Goal: Information Seeking & Learning: Learn about a topic

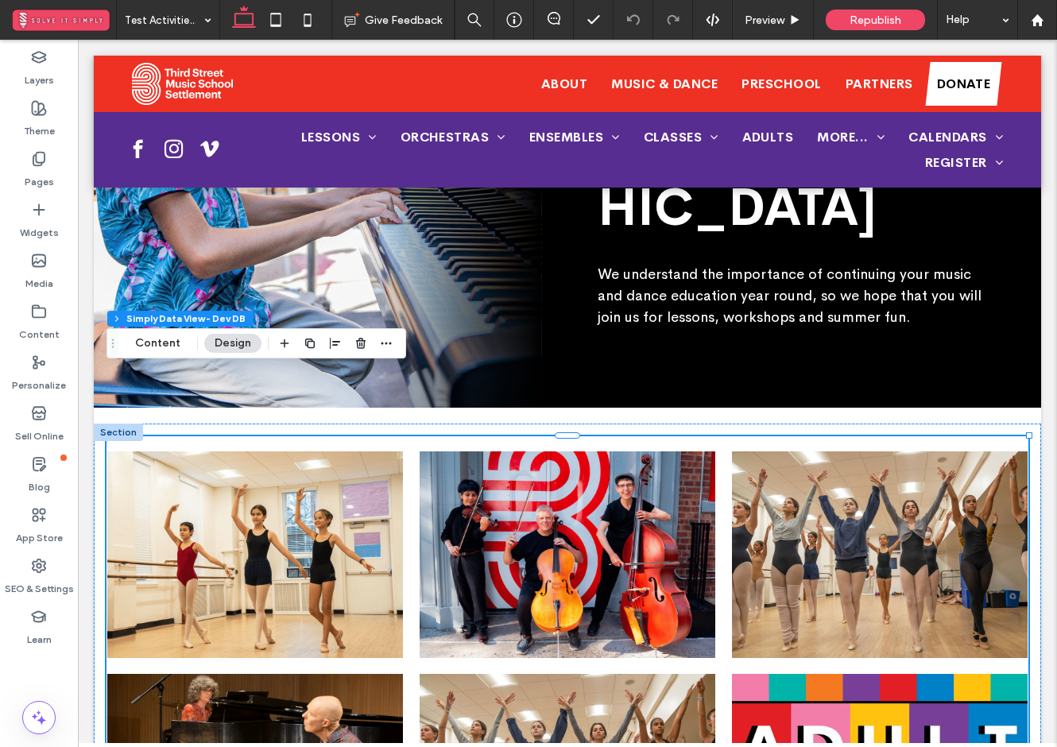
click at [519, 546] on span "Summer 2025 Kids Chamber Music Workshop" at bounding box center [570, 569] width 258 height 46
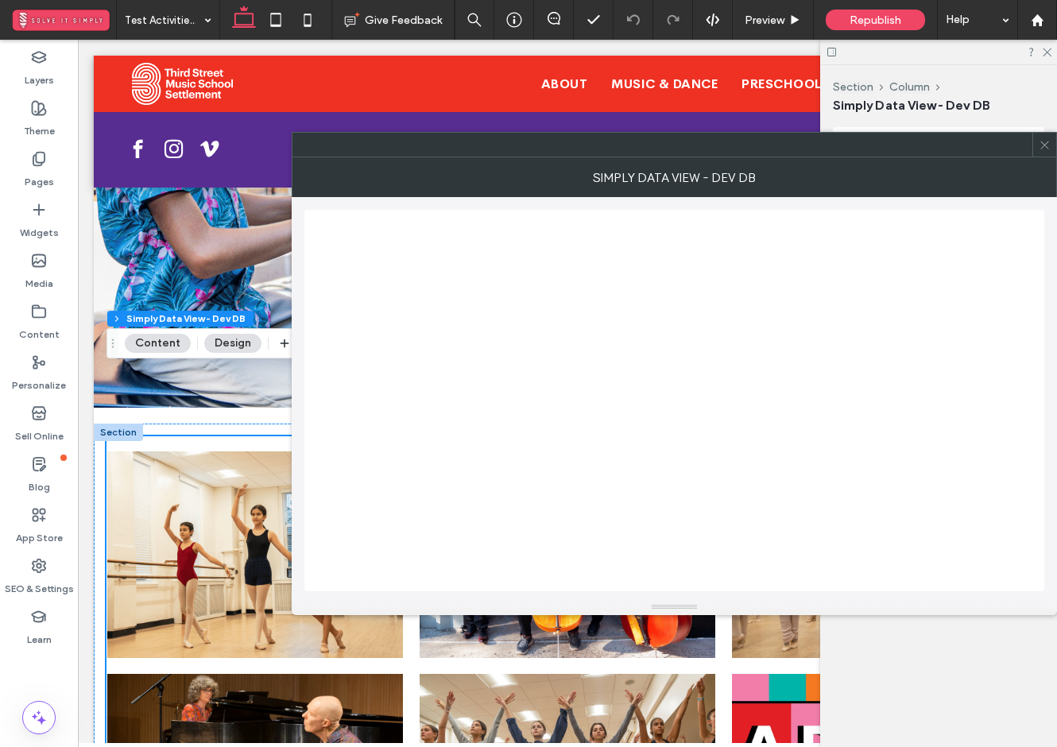
click at [1042, 152] on span at bounding box center [1045, 145] width 12 height 24
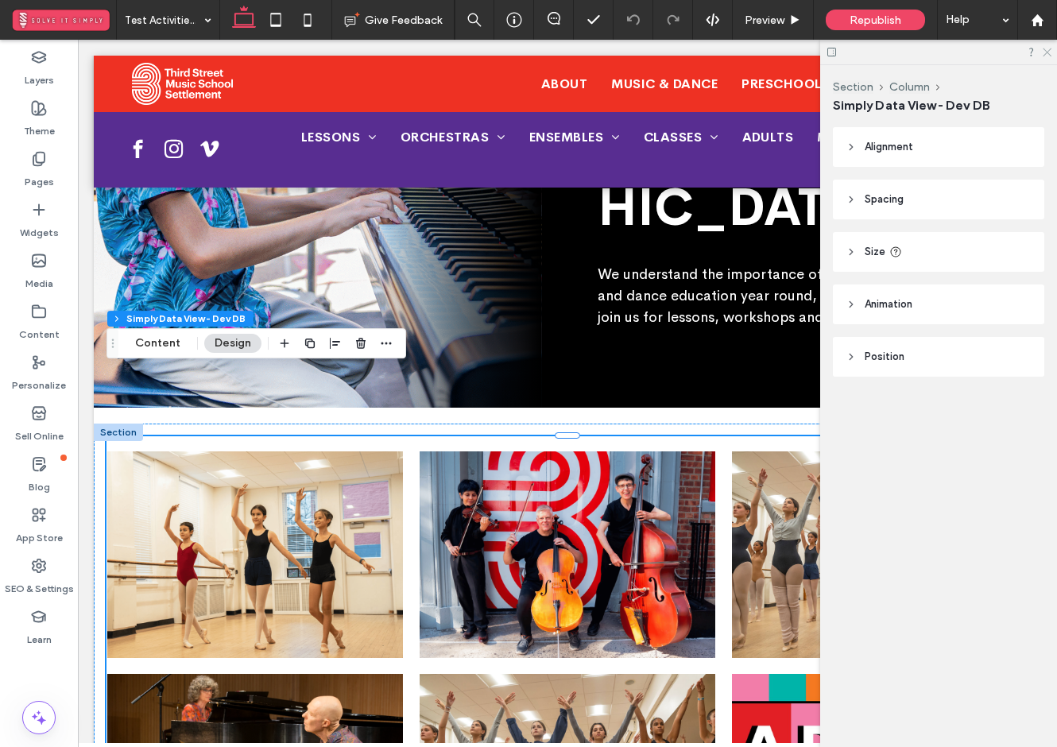
click at [1044, 52] on icon at bounding box center [1046, 51] width 10 height 10
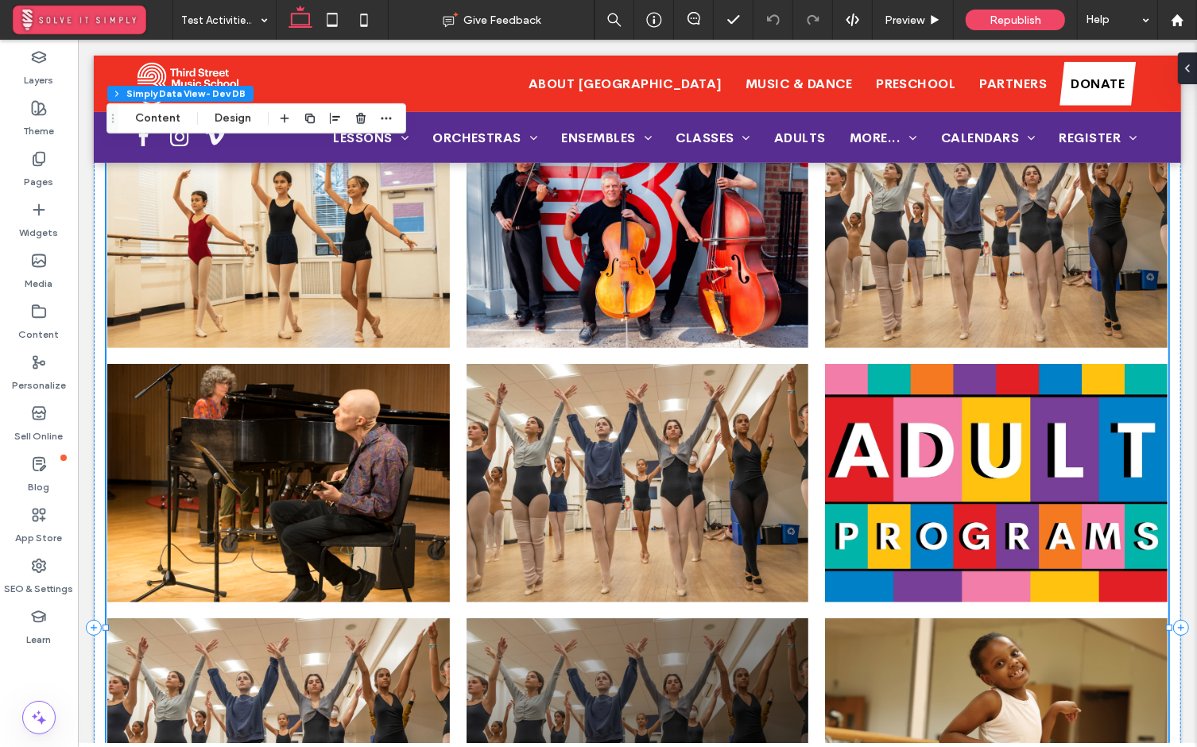
scroll to position [194, 0]
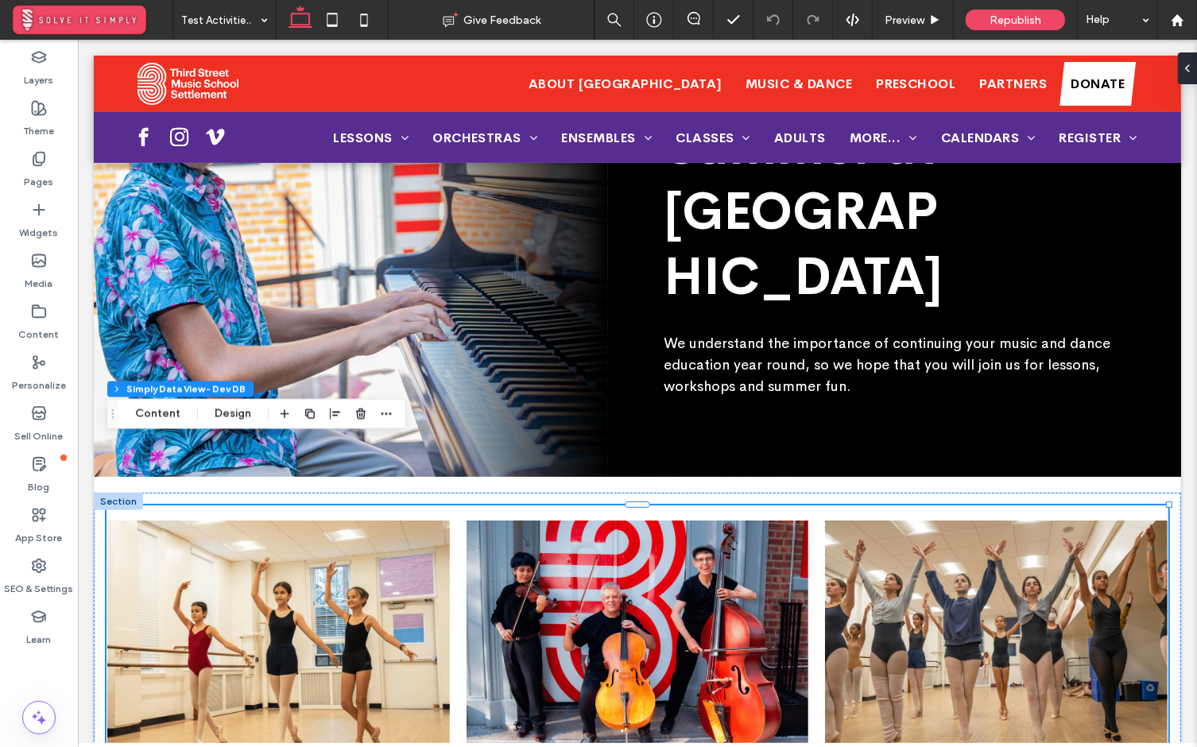
click at [743, 646] on span "Summer 2025 Kids Chamber Music Workshop" at bounding box center [662, 669] width 258 height 46
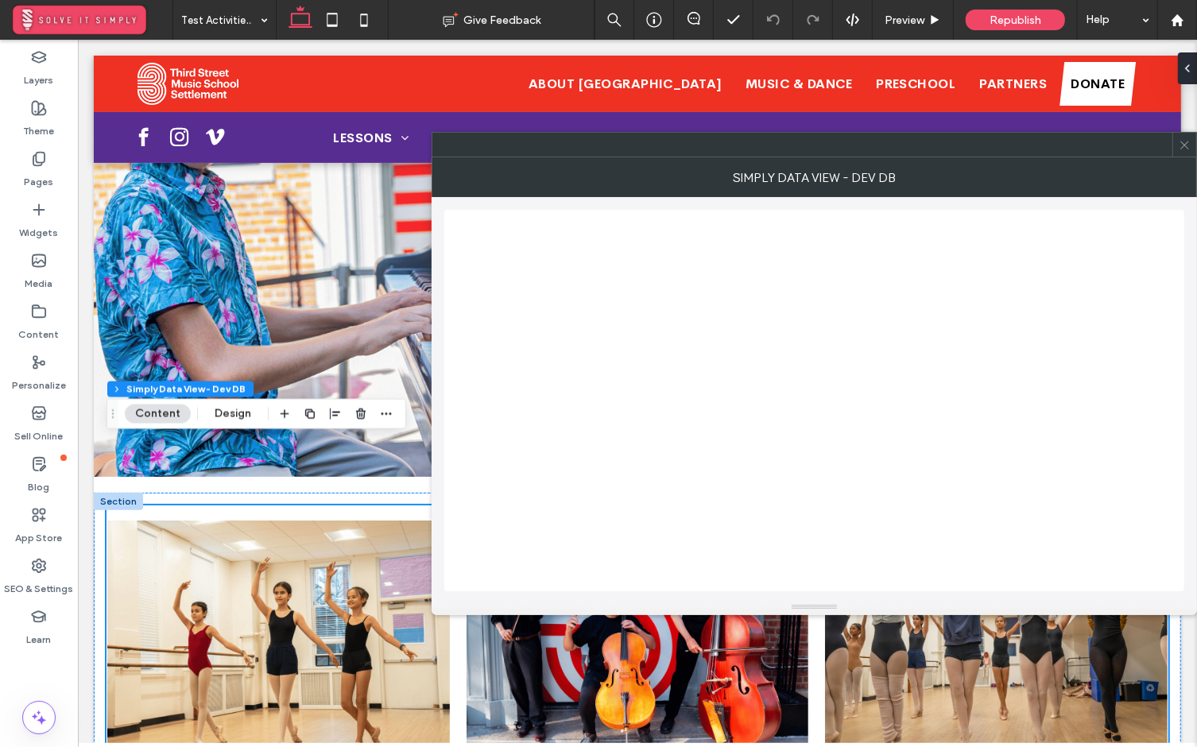
click at [1057, 148] on icon at bounding box center [1185, 145] width 12 height 12
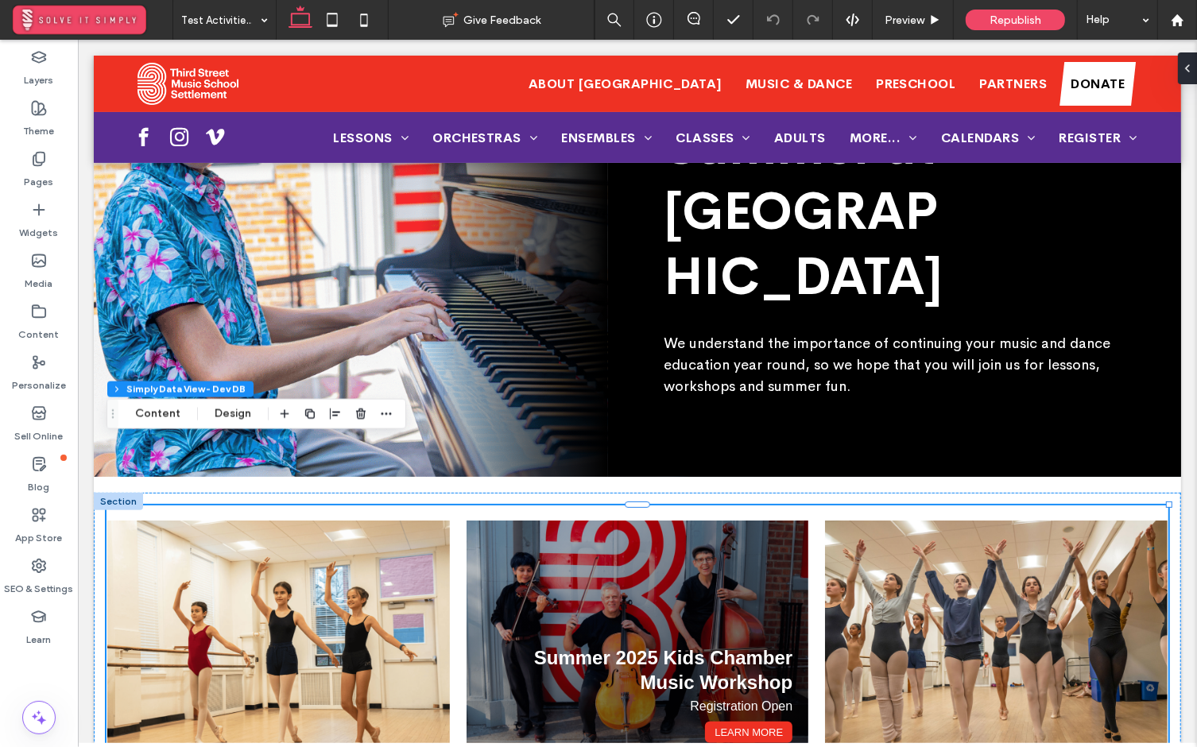
click at [623, 557] on div "Summer 2025 Kids Chamber Music Workshop Registration Open Learn More" at bounding box center [637, 639] width 343 height 239
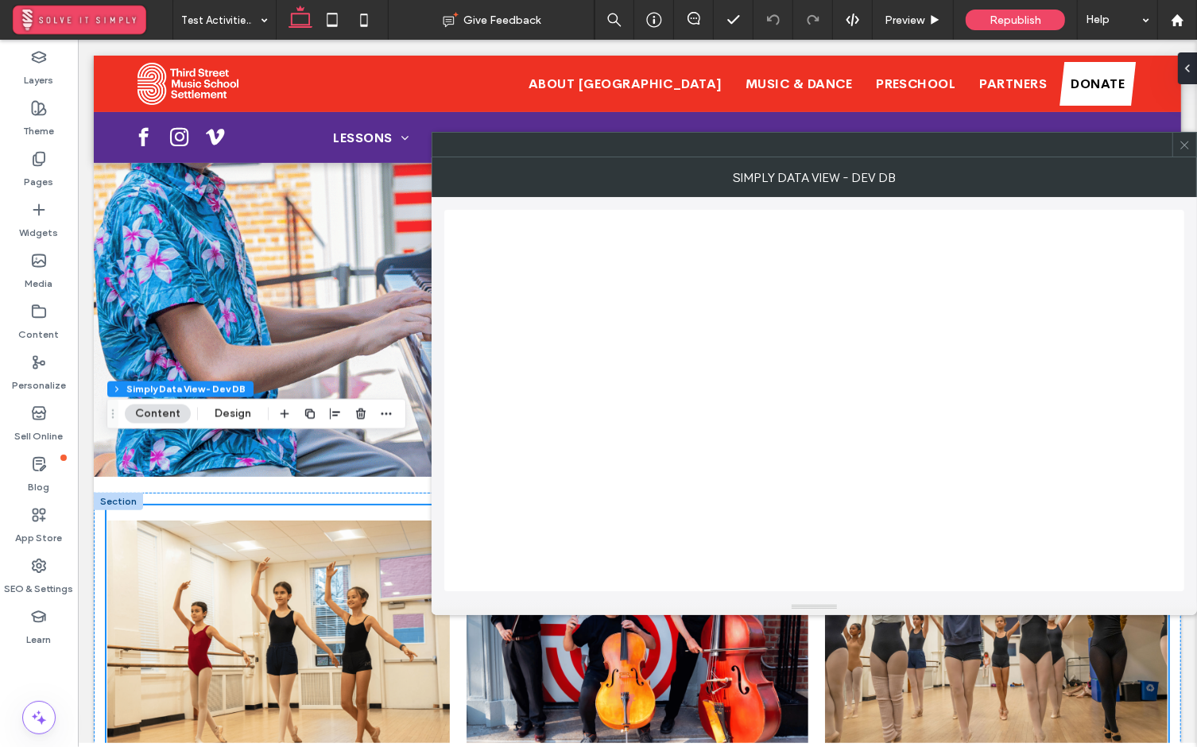
click at [1057, 139] on icon at bounding box center [1185, 145] width 12 height 12
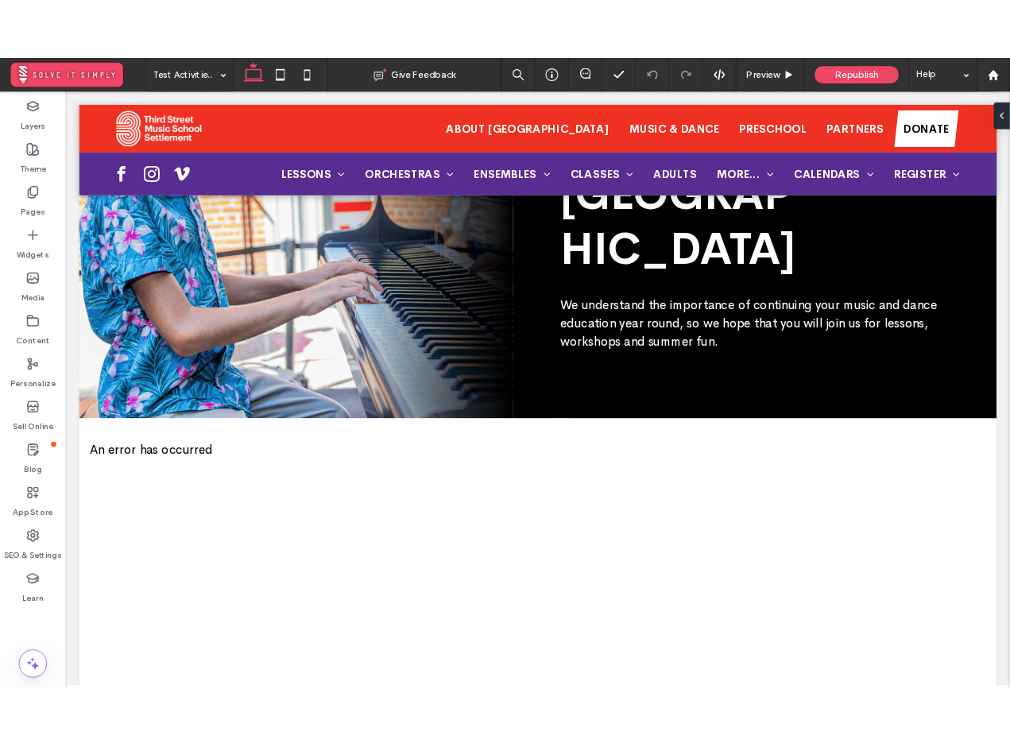
scroll to position [267, 0]
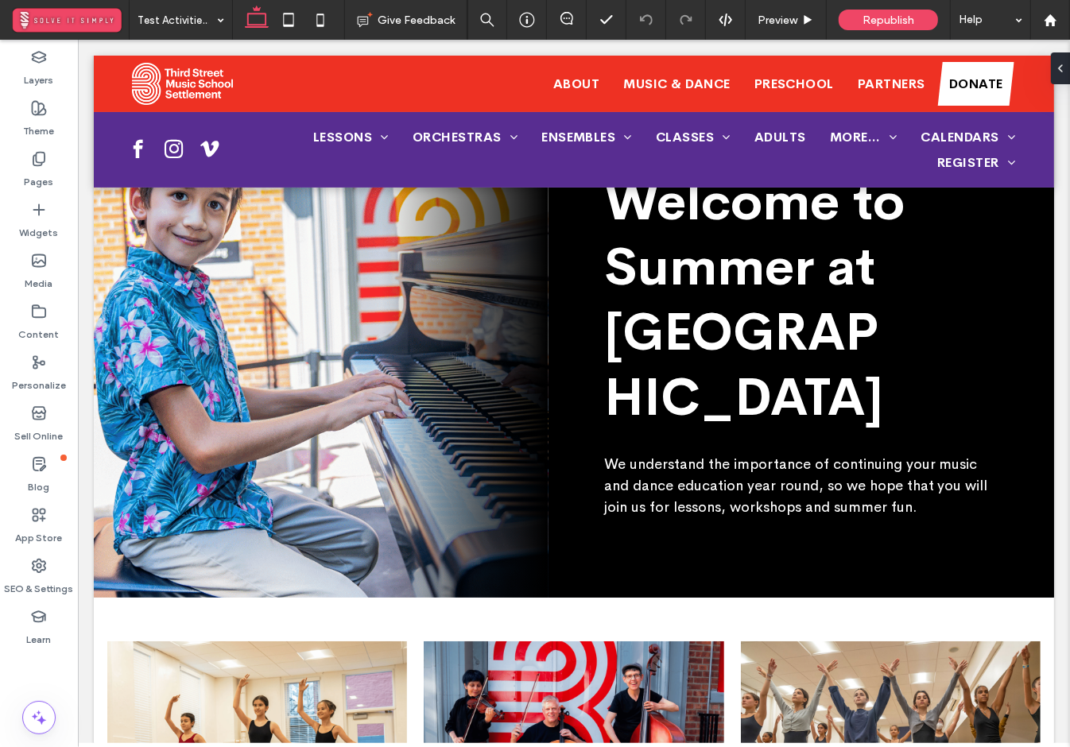
scroll to position [212, 0]
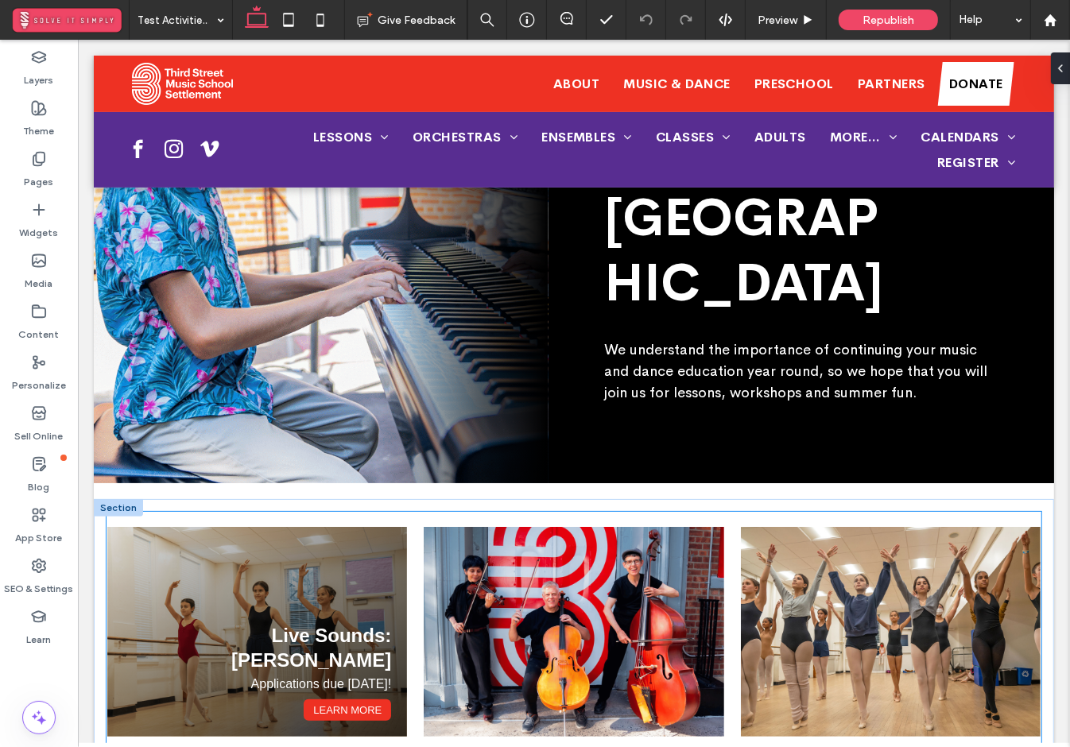
click at [398, 526] on div "Live Sounds: [PERSON_NAME] Applications due [DATE]! Learn More" at bounding box center [257, 631] width 300 height 210
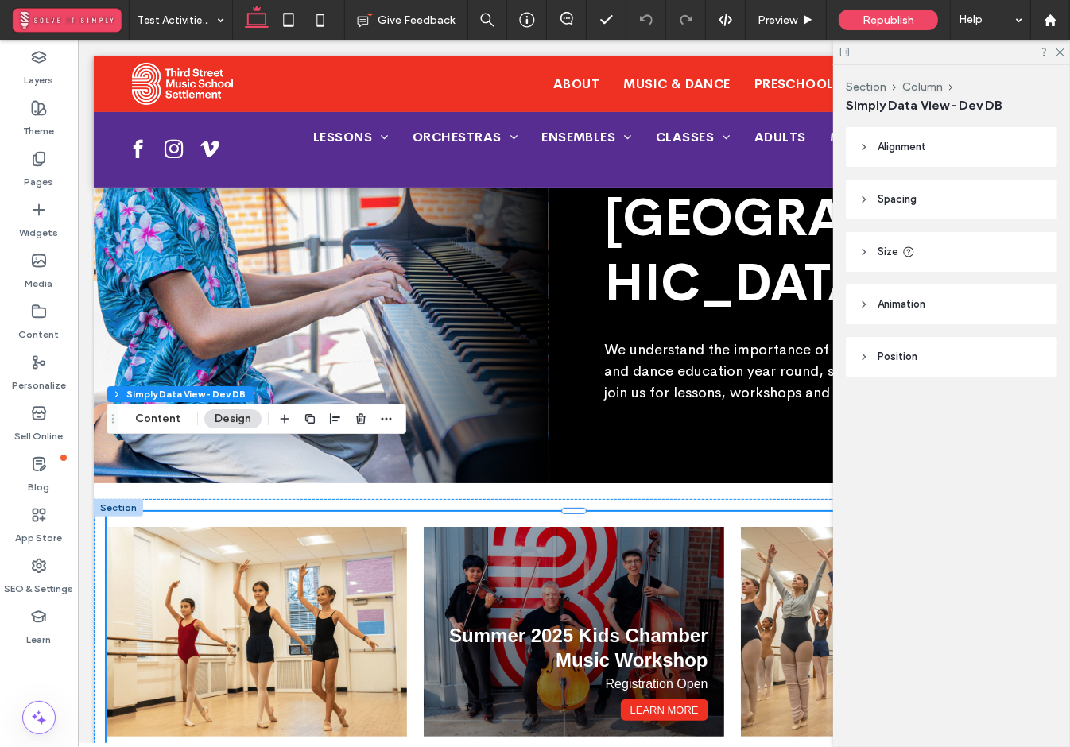
click at [583, 526] on div "Summer 2025 Kids Chamber Music Workshop Registration Open Learn More" at bounding box center [573, 631] width 300 height 210
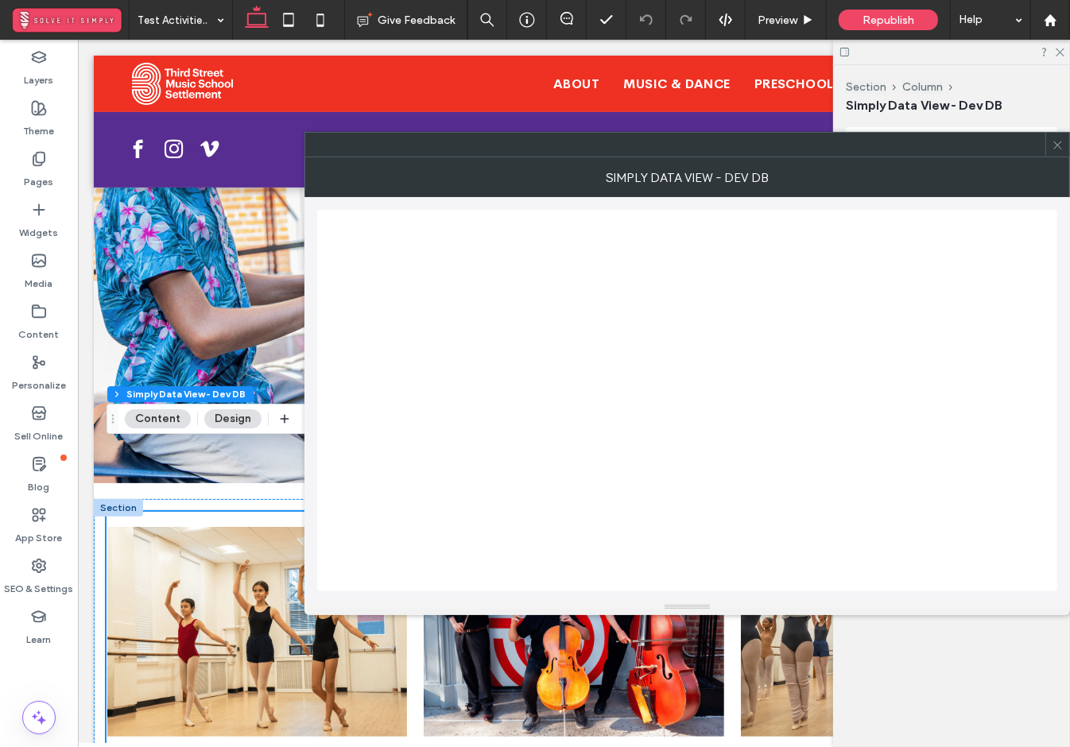
click at [1010, 145] on icon at bounding box center [1058, 145] width 12 height 12
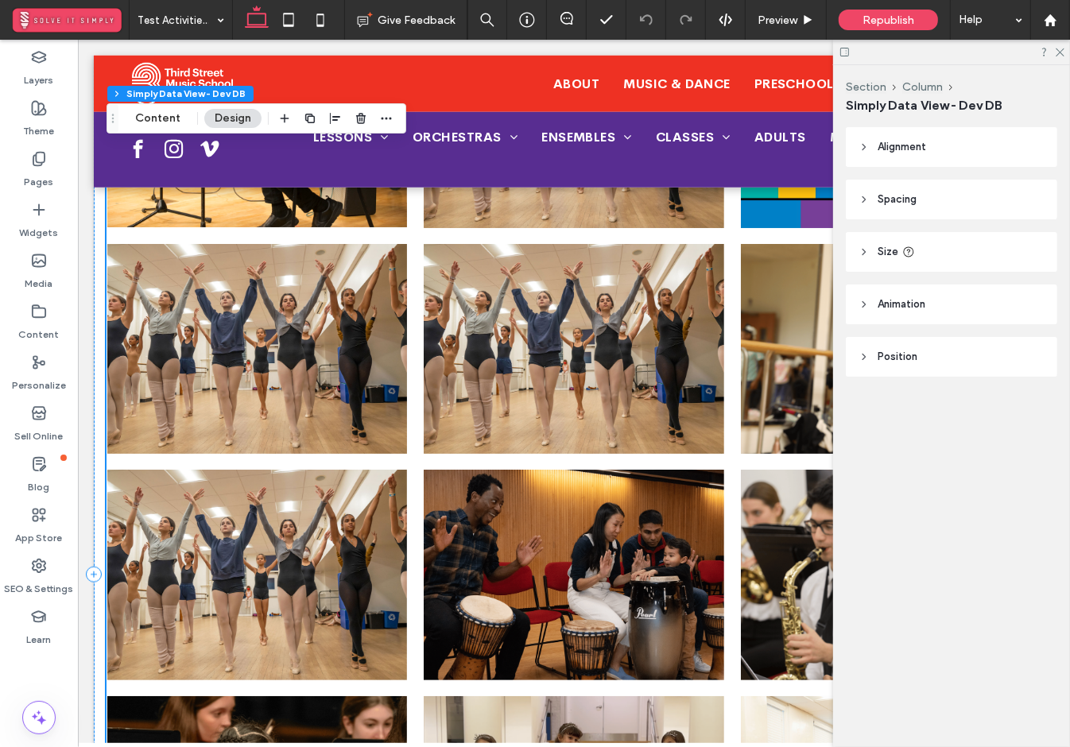
scroll to position [956, 0]
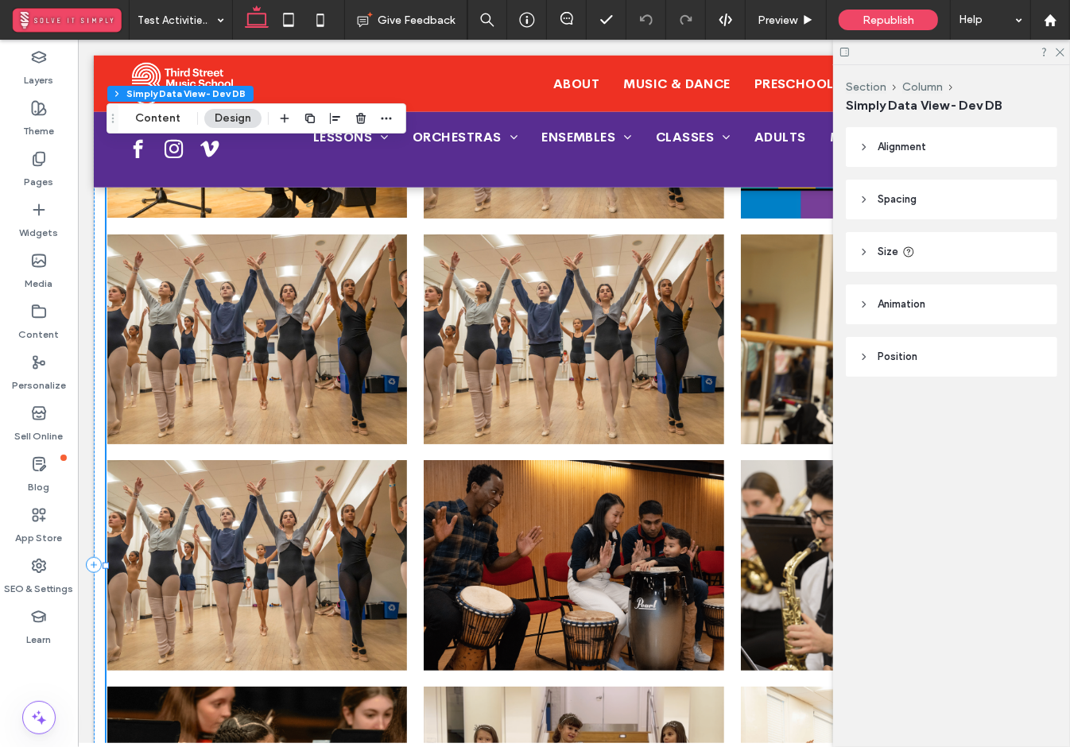
click at [1010, 45] on div at bounding box center [951, 52] width 237 height 25
click at [1010, 51] on use at bounding box center [1060, 52] width 9 height 9
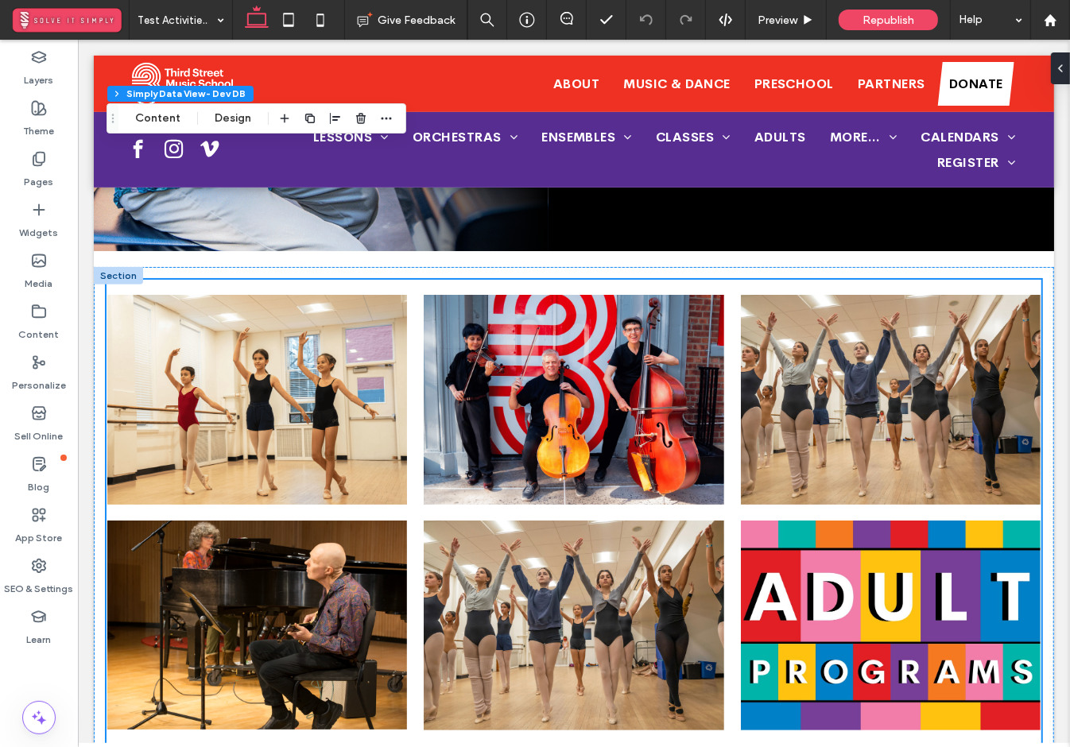
scroll to position [422, 0]
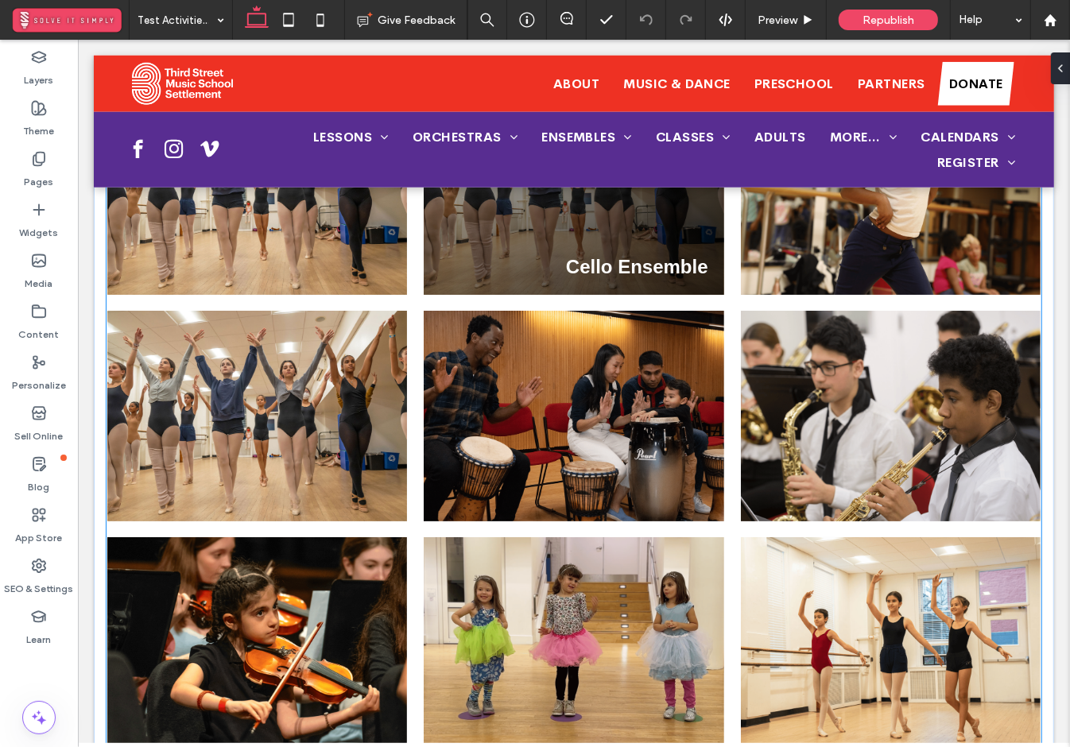
scroll to position [689, 0]
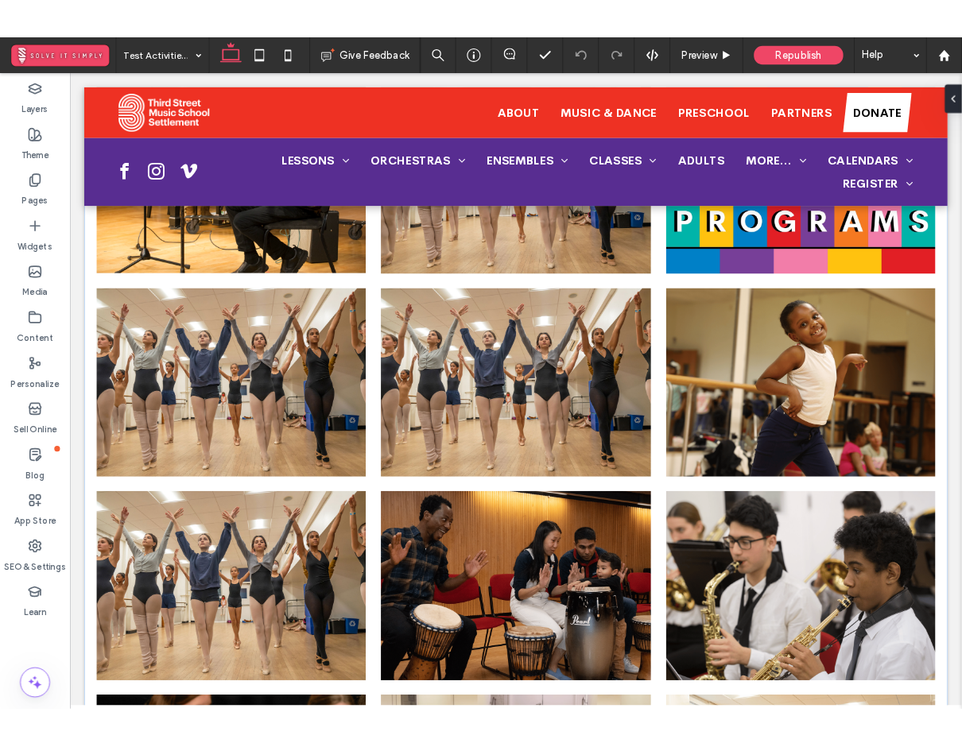
scroll to position [962, 0]
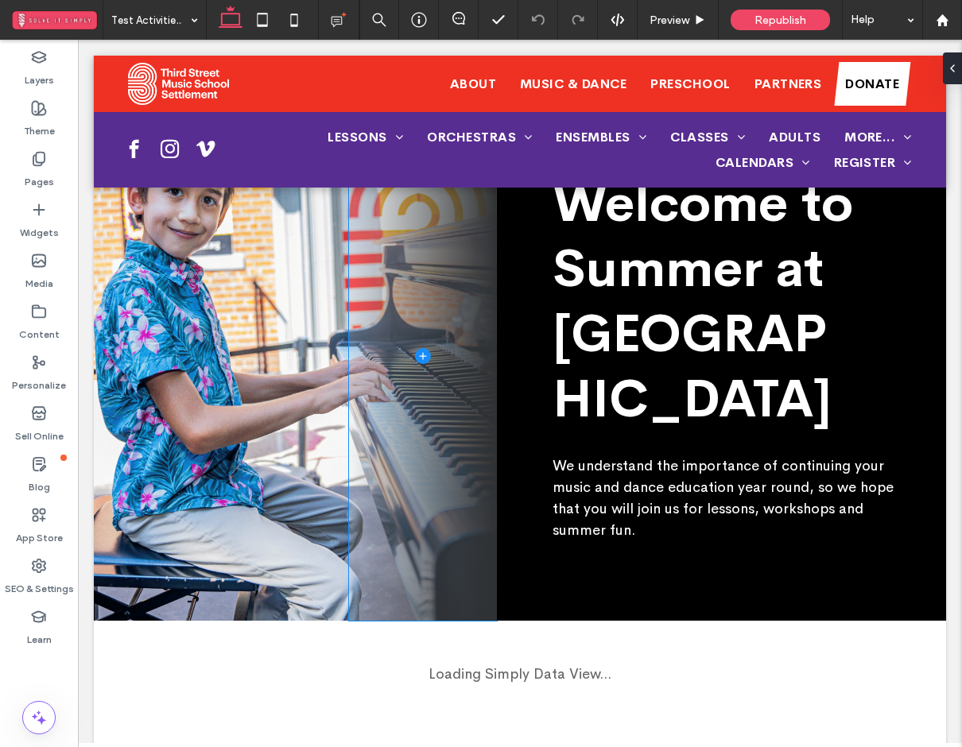
scroll to position [131, 0]
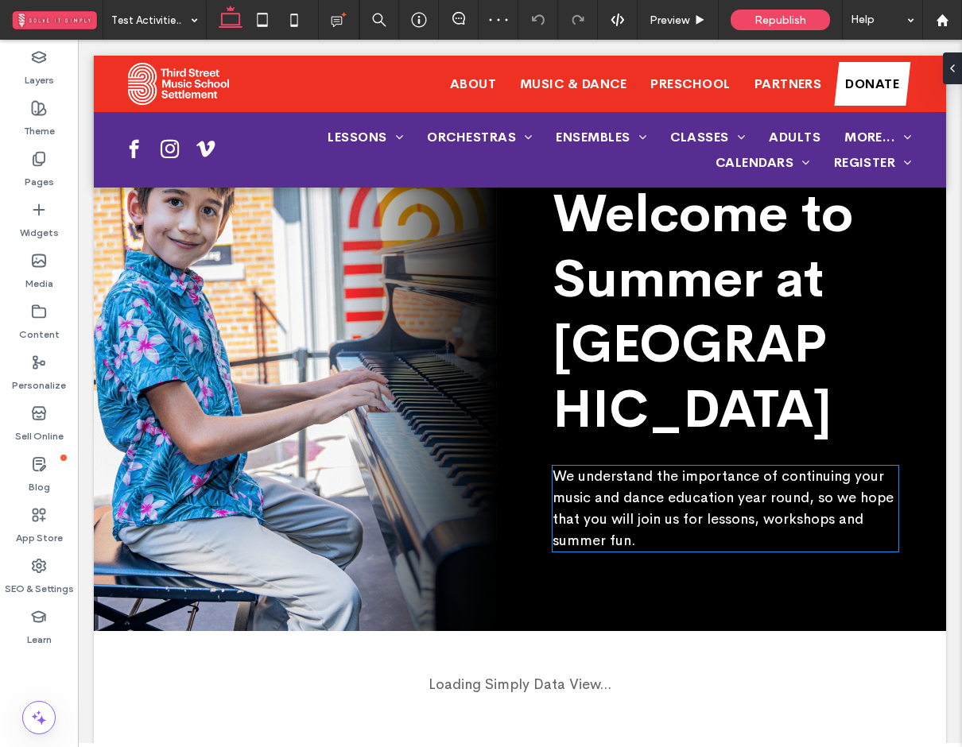
scroll to position [142, 0]
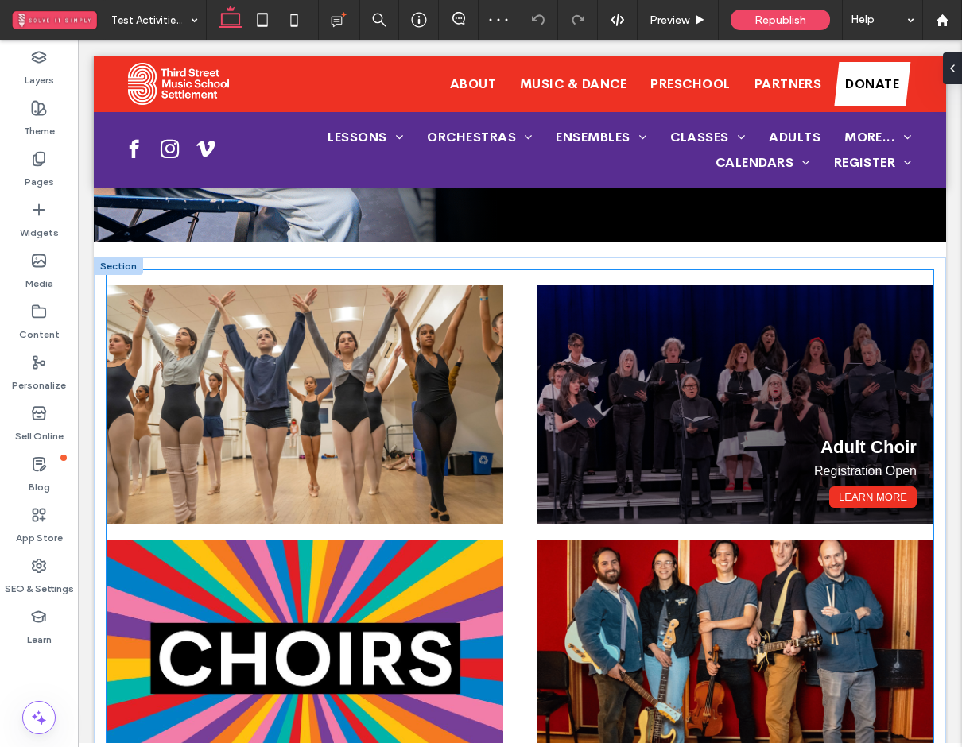
scroll to position [485, 0]
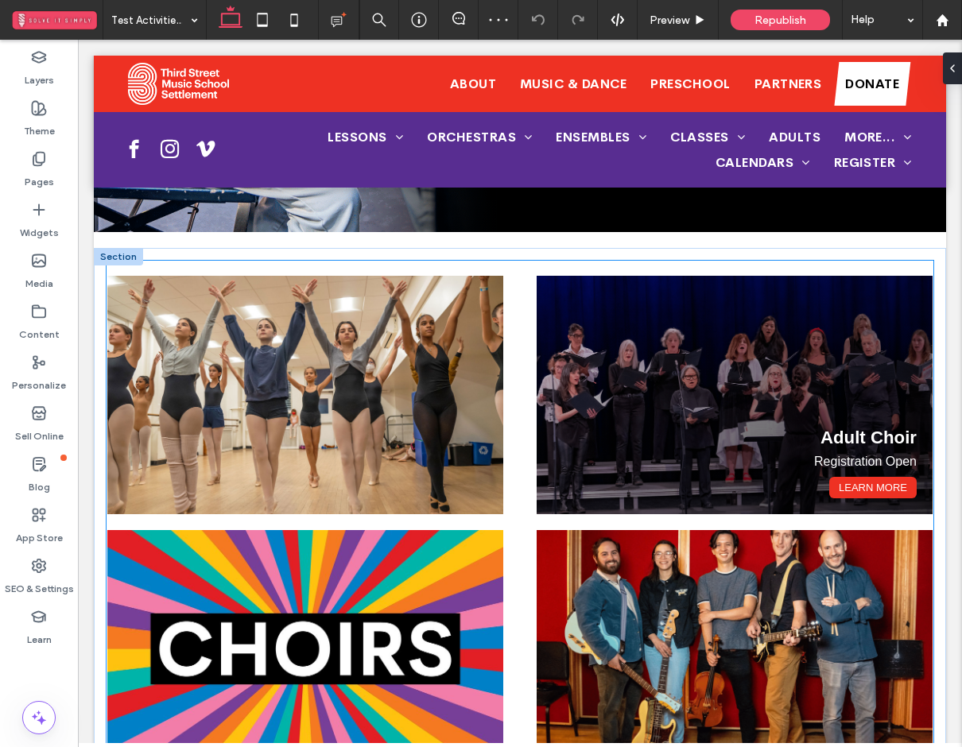
click at [581, 397] on div "Adult Choir Registration Open Learn More" at bounding box center [735, 395] width 396 height 239
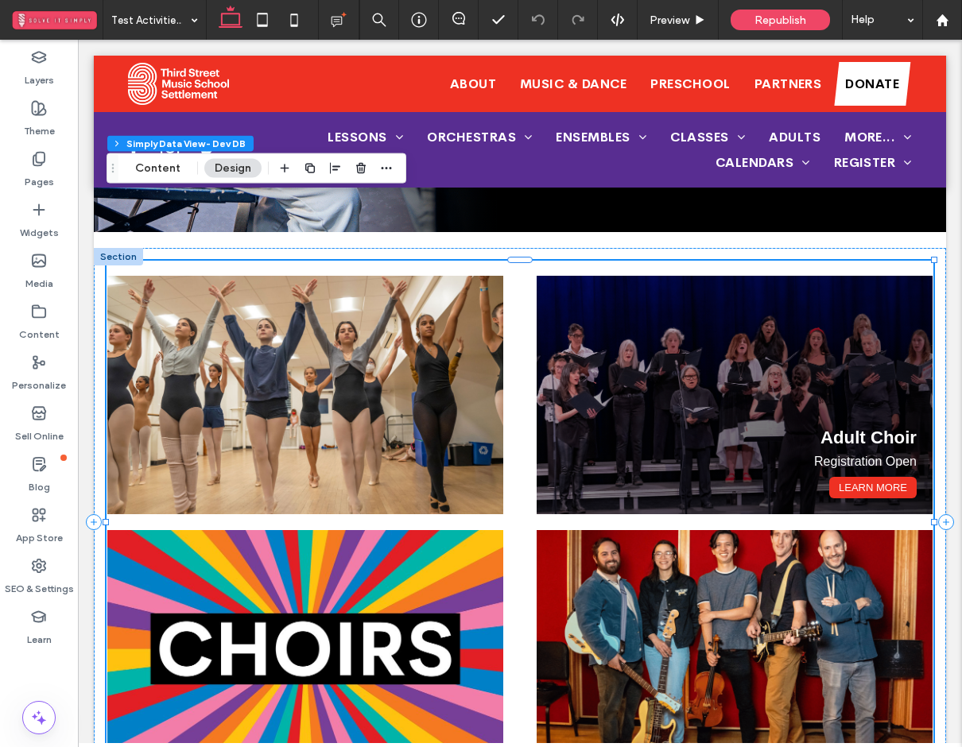
click at [581, 397] on div "Adult Choir Registration Open Learn More" at bounding box center [735, 395] width 396 height 239
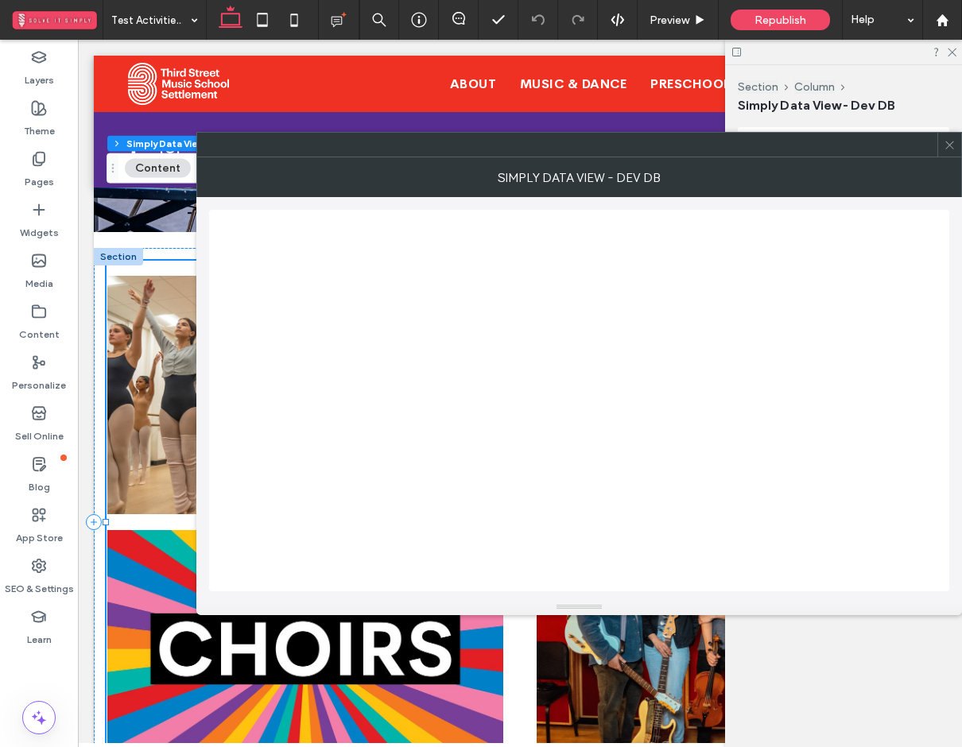
click at [952, 150] on span at bounding box center [950, 145] width 12 height 24
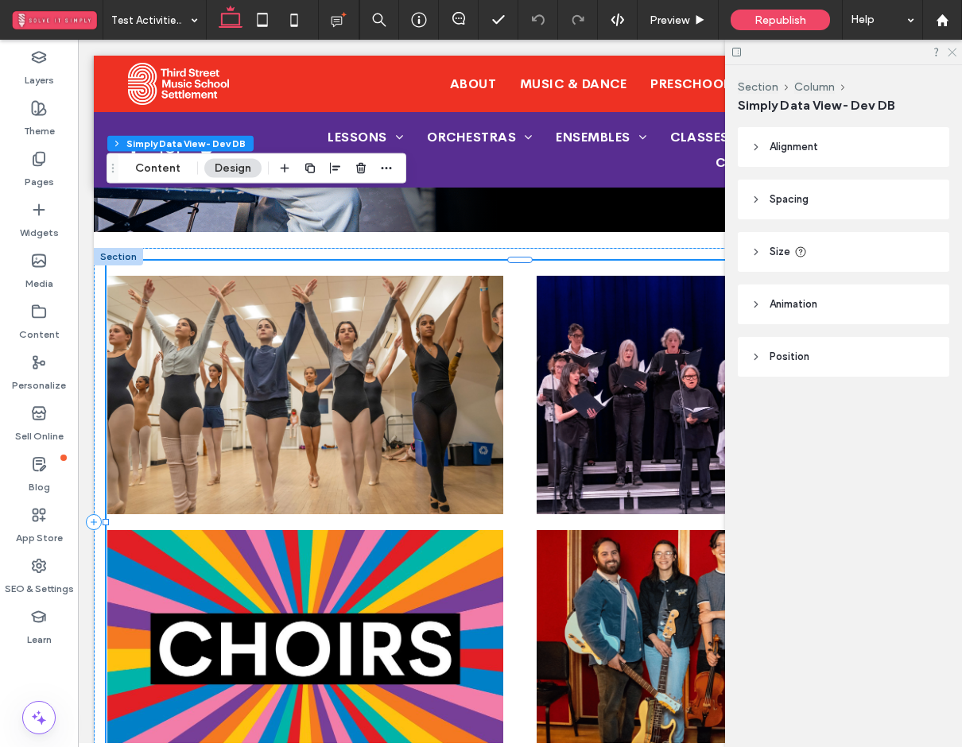
click at [950, 50] on use at bounding box center [952, 52] width 9 height 9
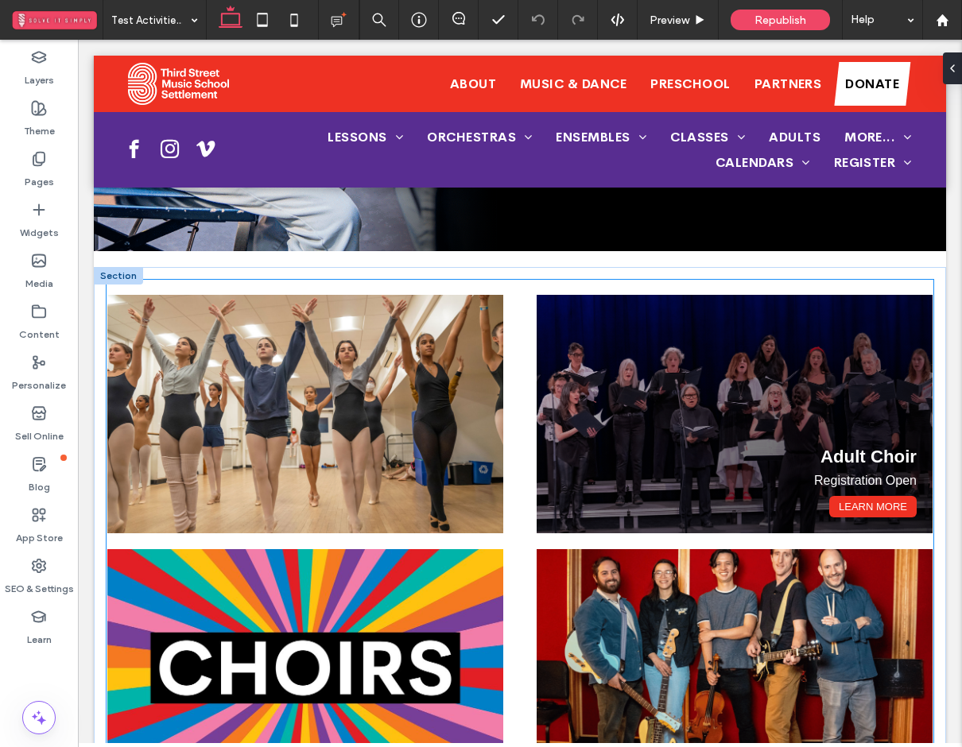
scroll to position [460, 0]
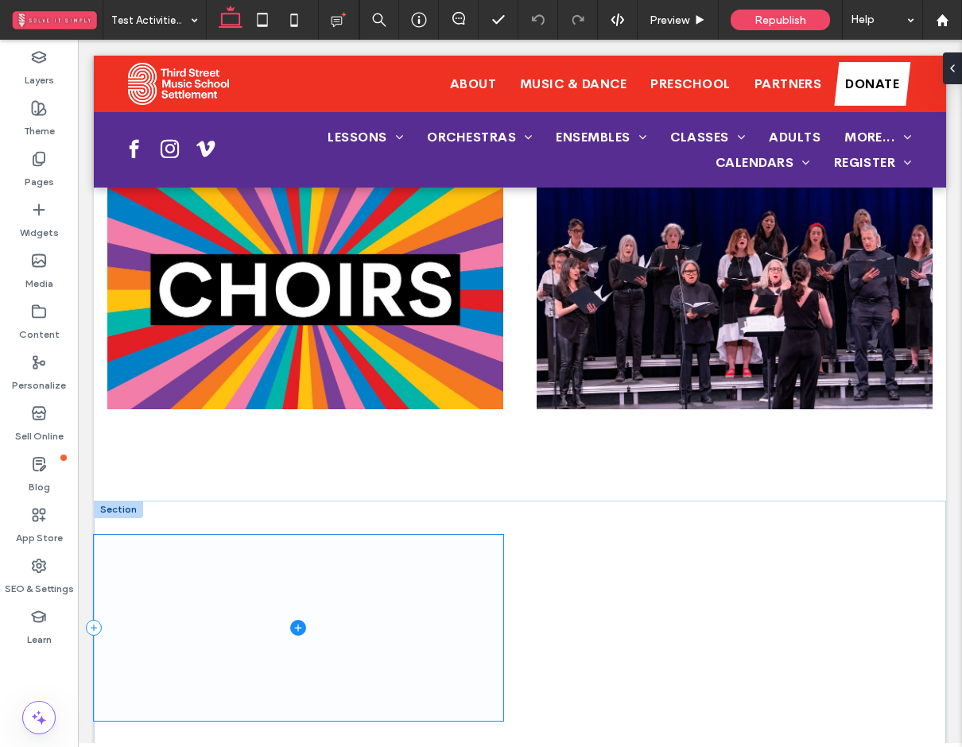
scroll to position [588, 0]
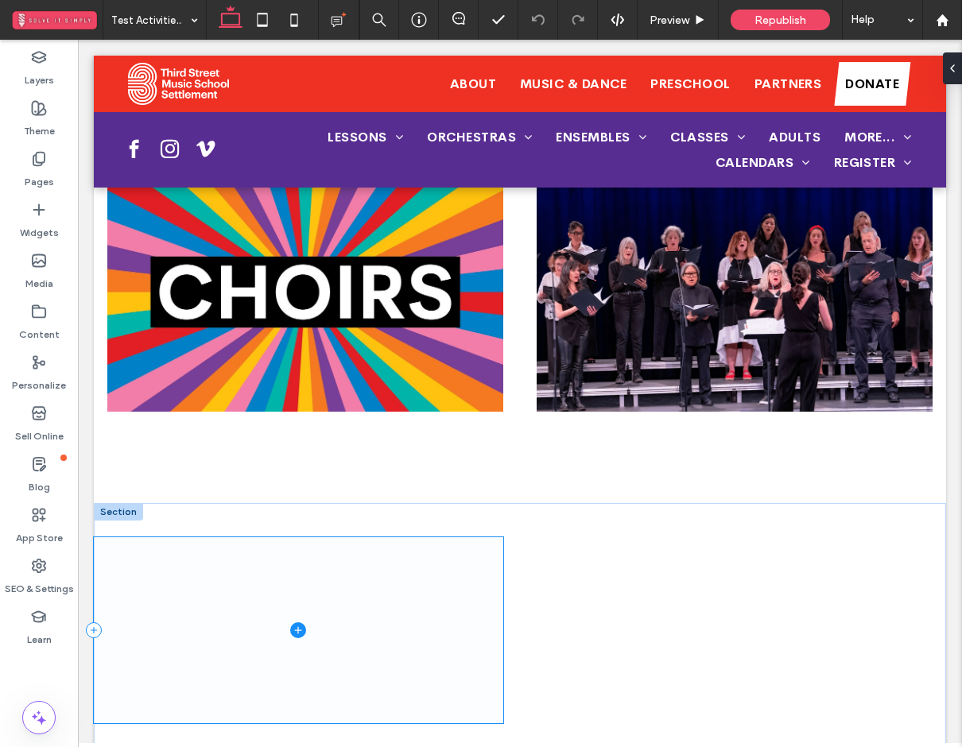
click at [199, 537] on span at bounding box center [298, 630] width 409 height 186
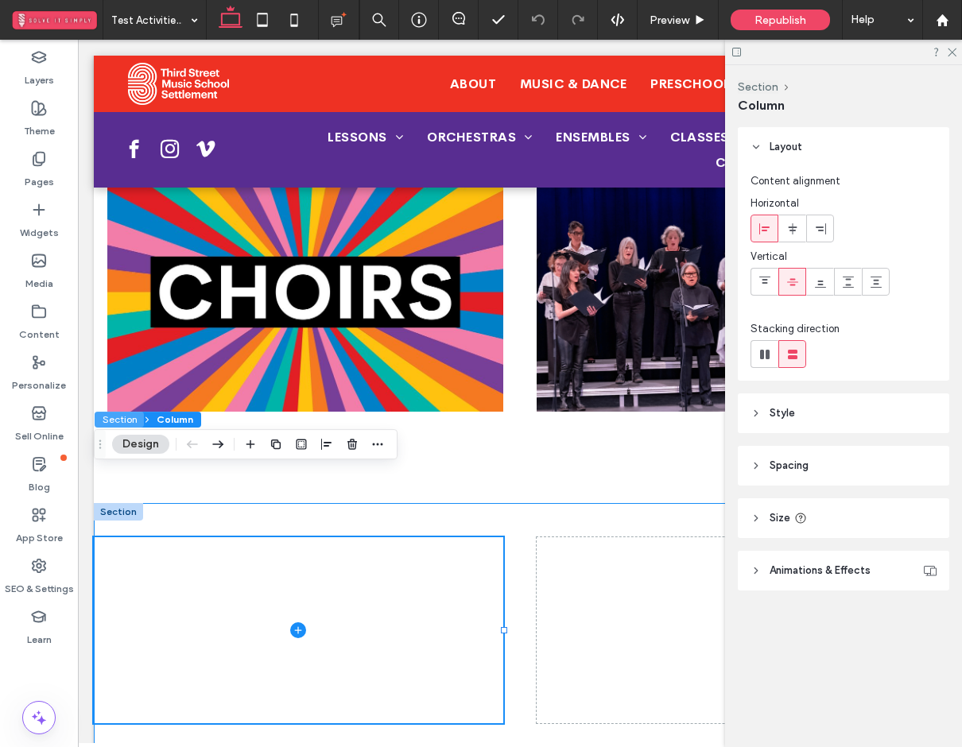
click at [131, 418] on button "Section" at bounding box center [119, 420] width 49 height 16
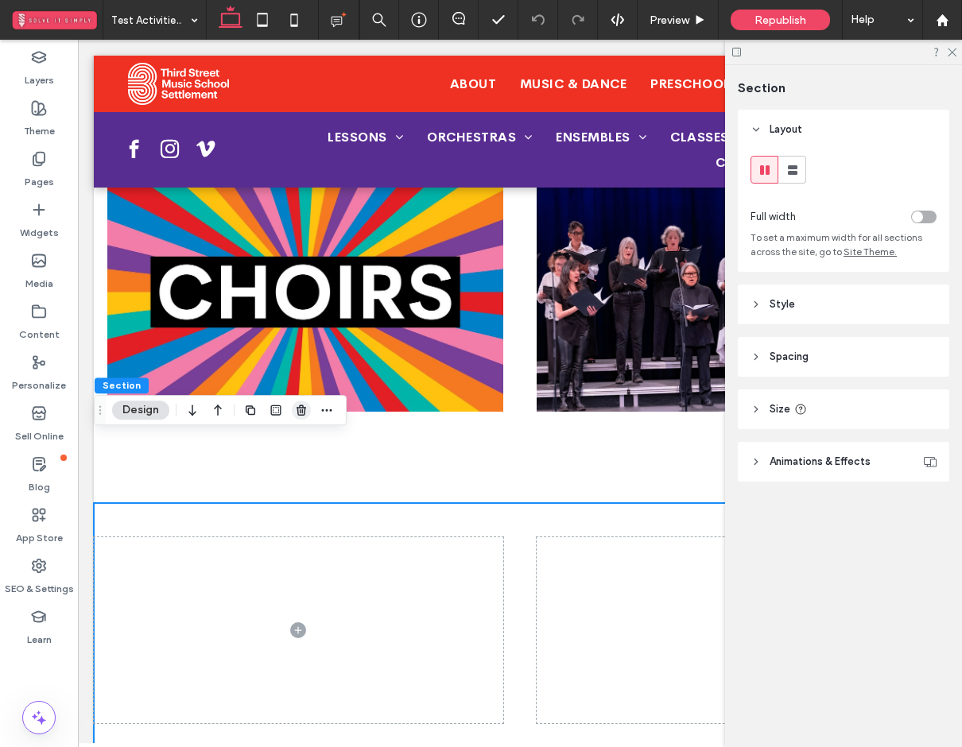
click at [295, 411] on icon "button" at bounding box center [301, 410] width 13 height 13
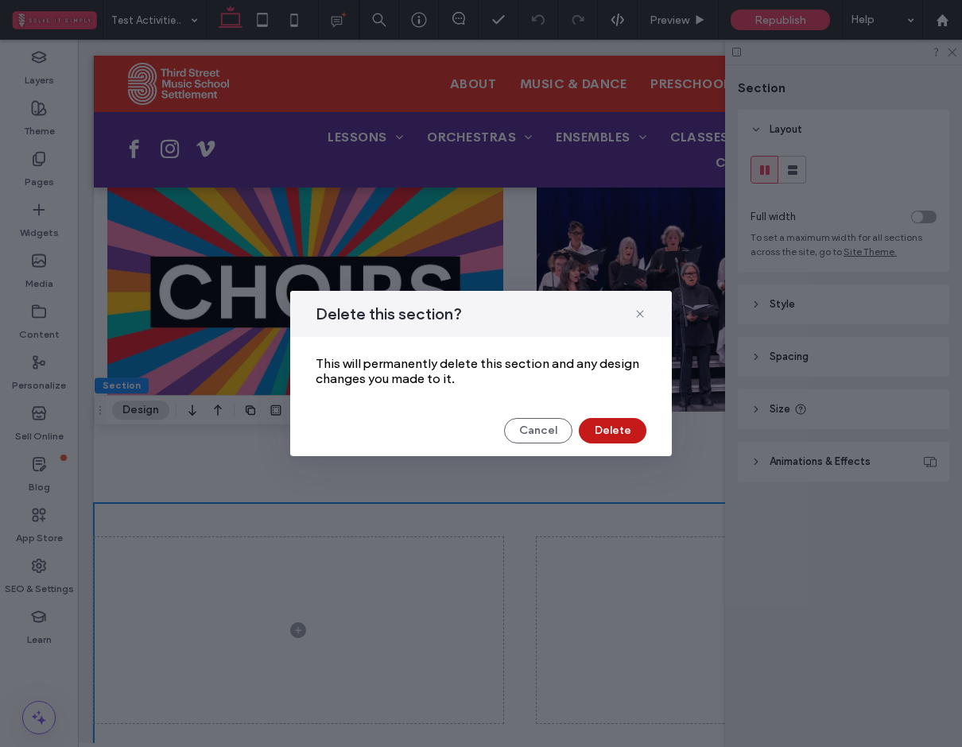
click at [603, 438] on button "Delete" at bounding box center [613, 430] width 68 height 25
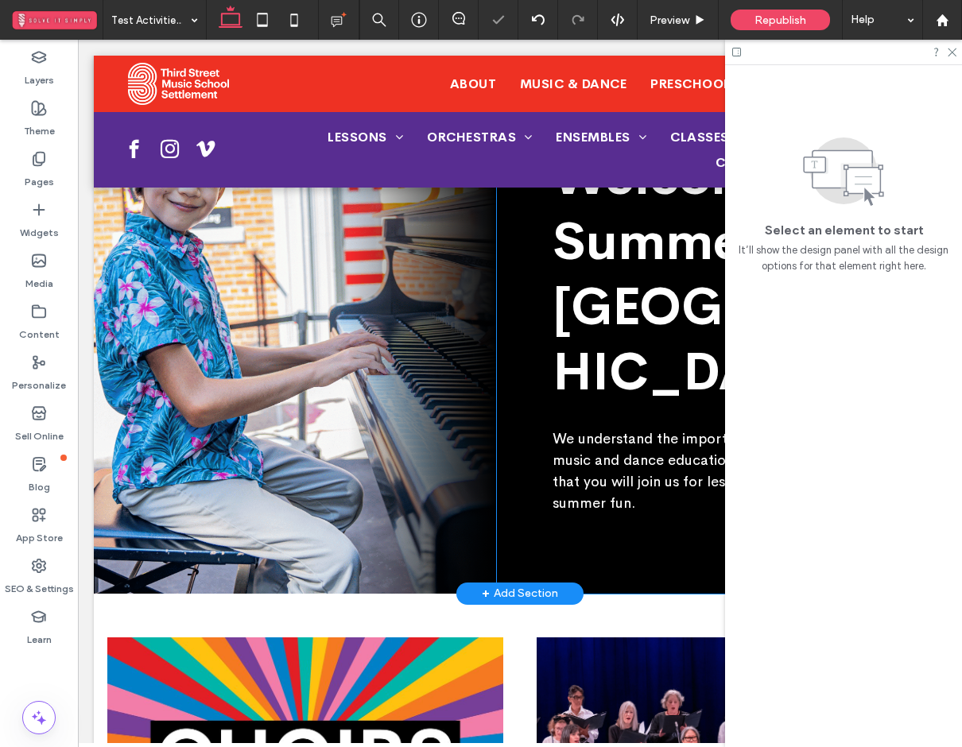
scroll to position [221, 0]
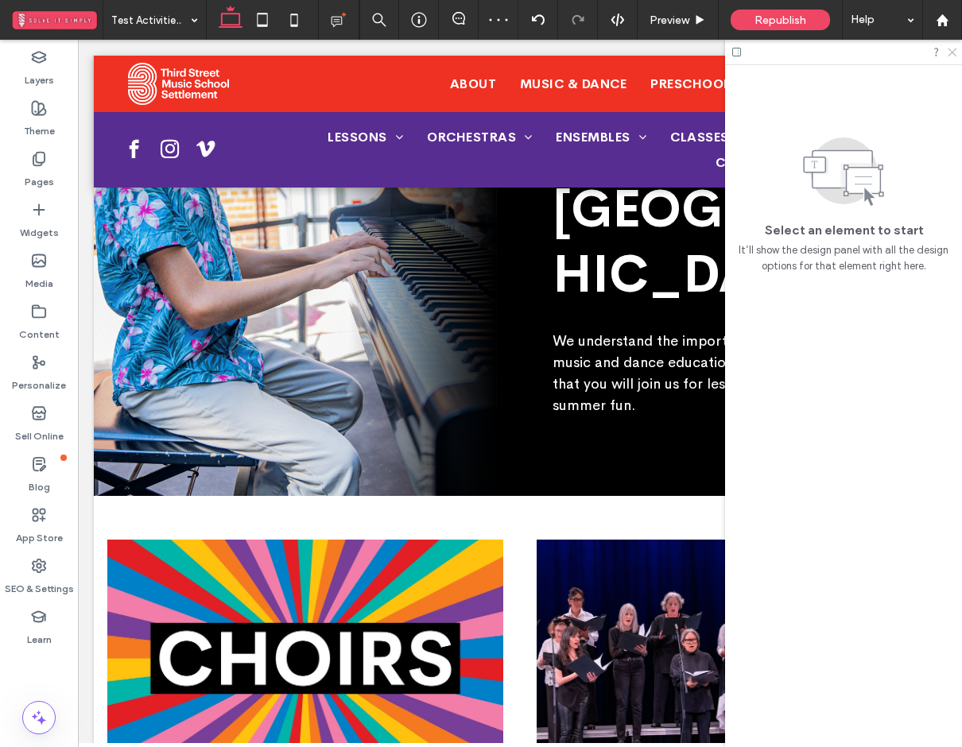
click at [953, 48] on icon at bounding box center [951, 51] width 10 height 10
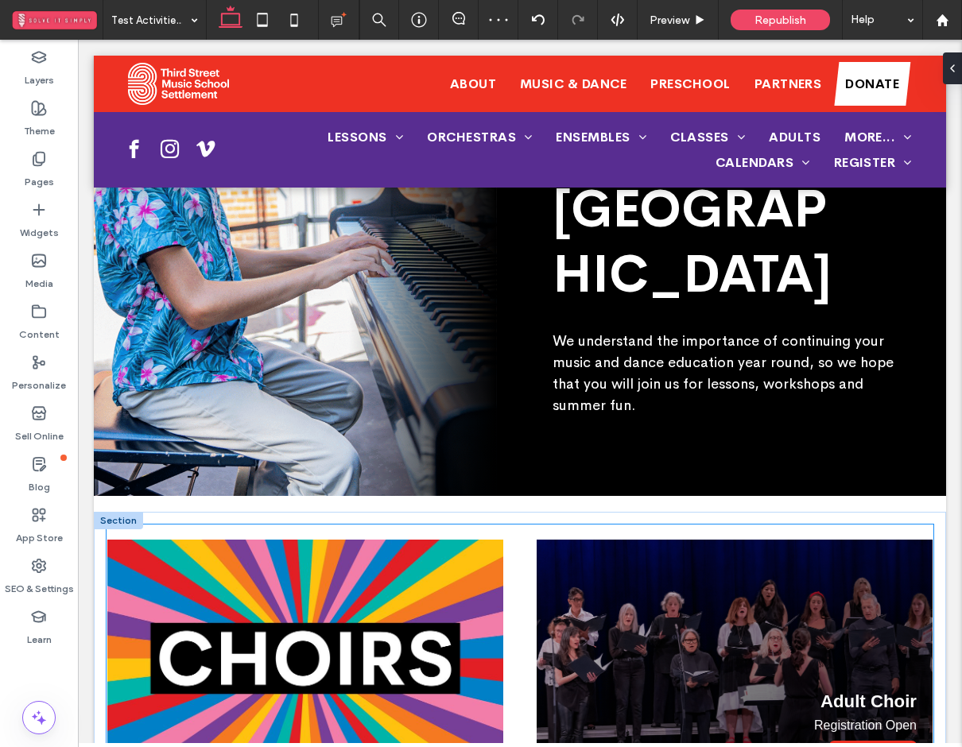
click at [600, 540] on div "Adult Choir Registration Open Learn More" at bounding box center [735, 659] width 396 height 239
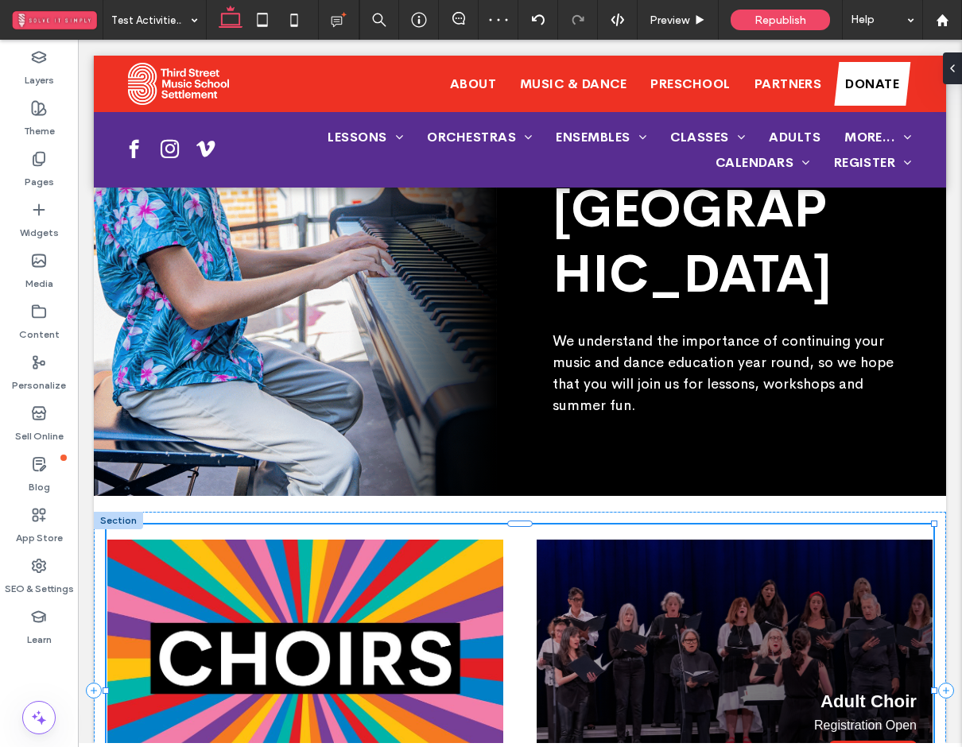
click at [600, 540] on div "Adult Choir Registration Open Learn More" at bounding box center [735, 659] width 396 height 239
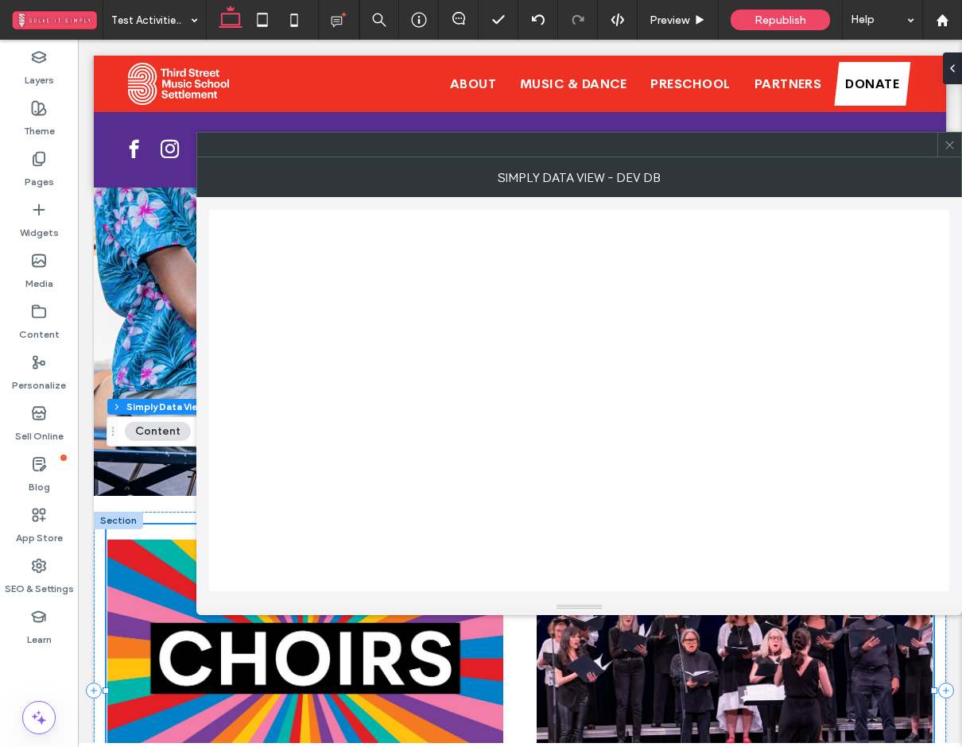
click at [947, 144] on icon at bounding box center [950, 145] width 12 height 12
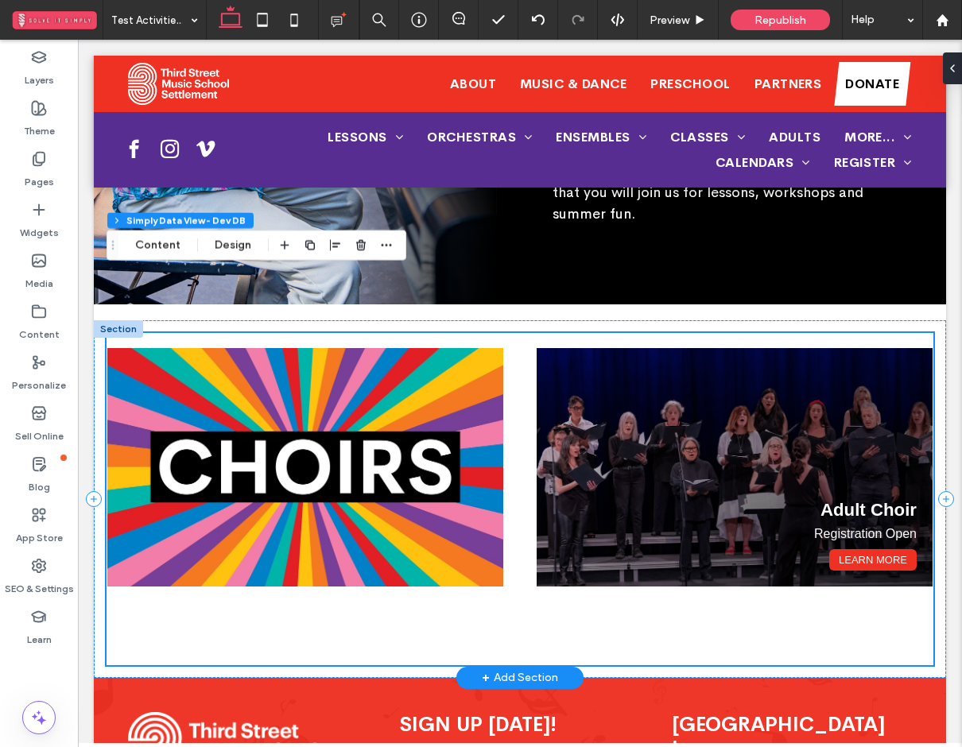
scroll to position [439, 0]
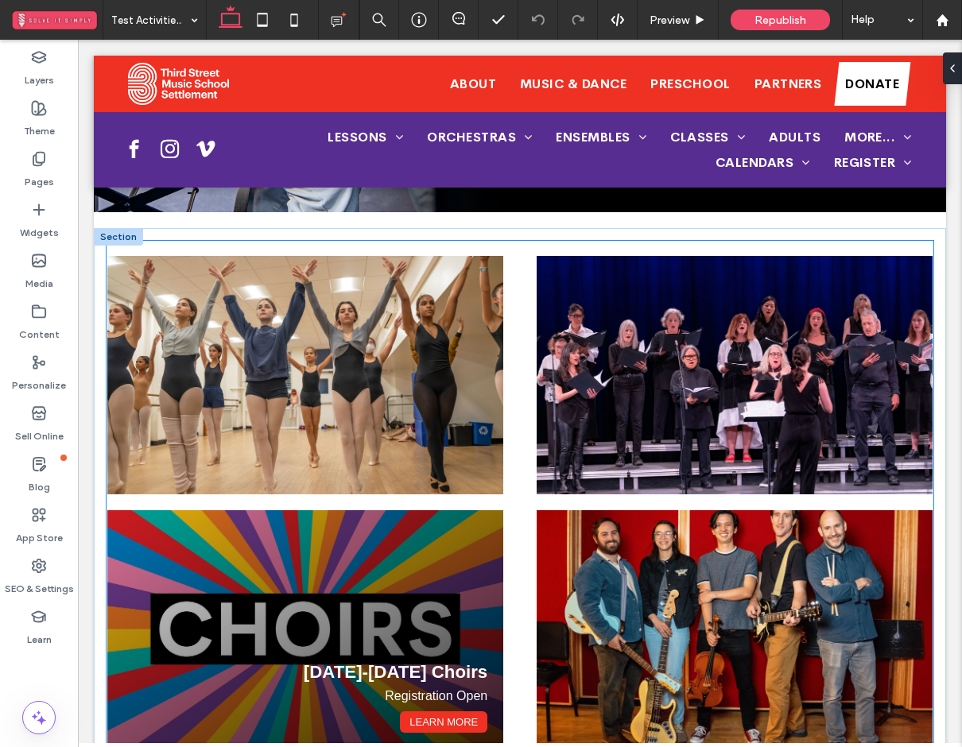
scroll to position [510, 0]
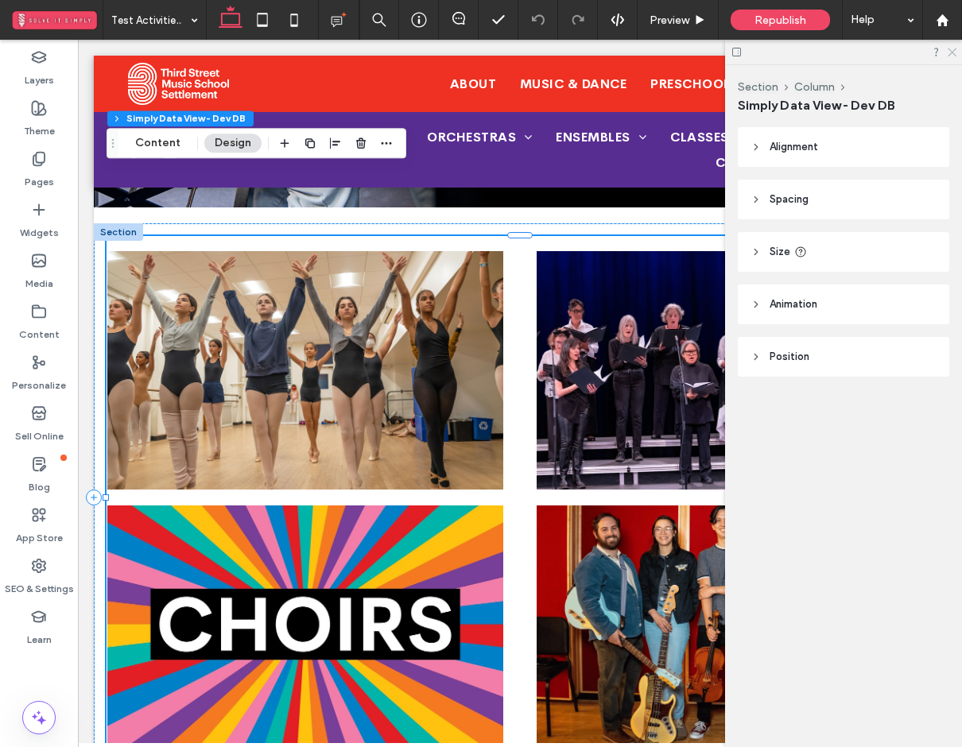
click at [952, 51] on icon at bounding box center [951, 51] width 10 height 10
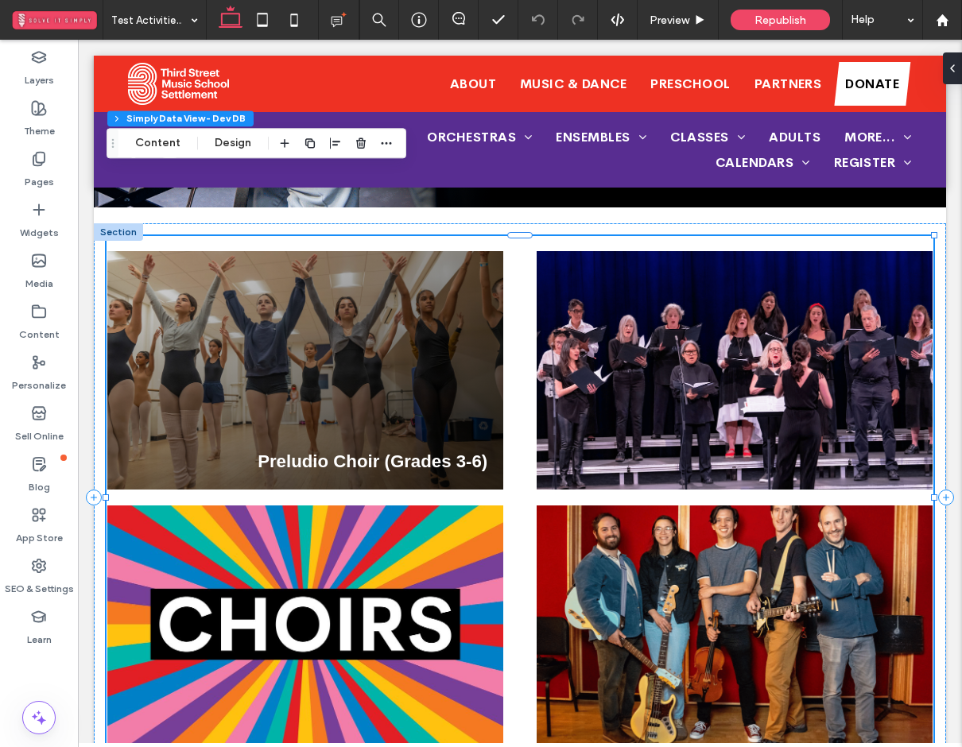
click at [438, 335] on div "Preludio Choir (Grades 3-6)" at bounding box center [305, 370] width 396 height 239
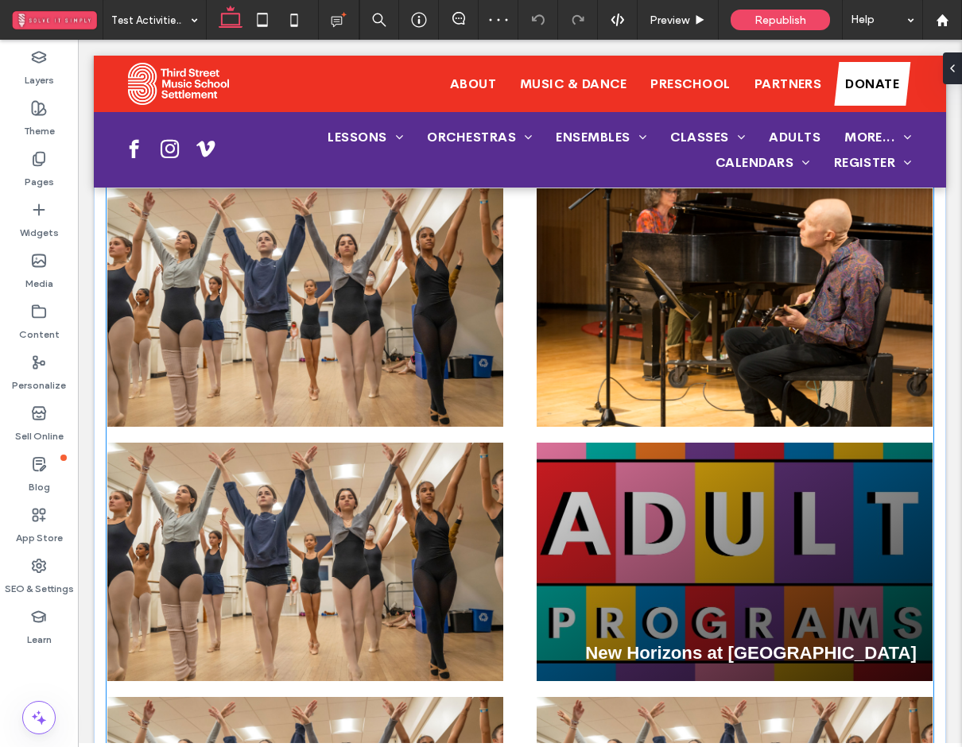
scroll to position [832, 0]
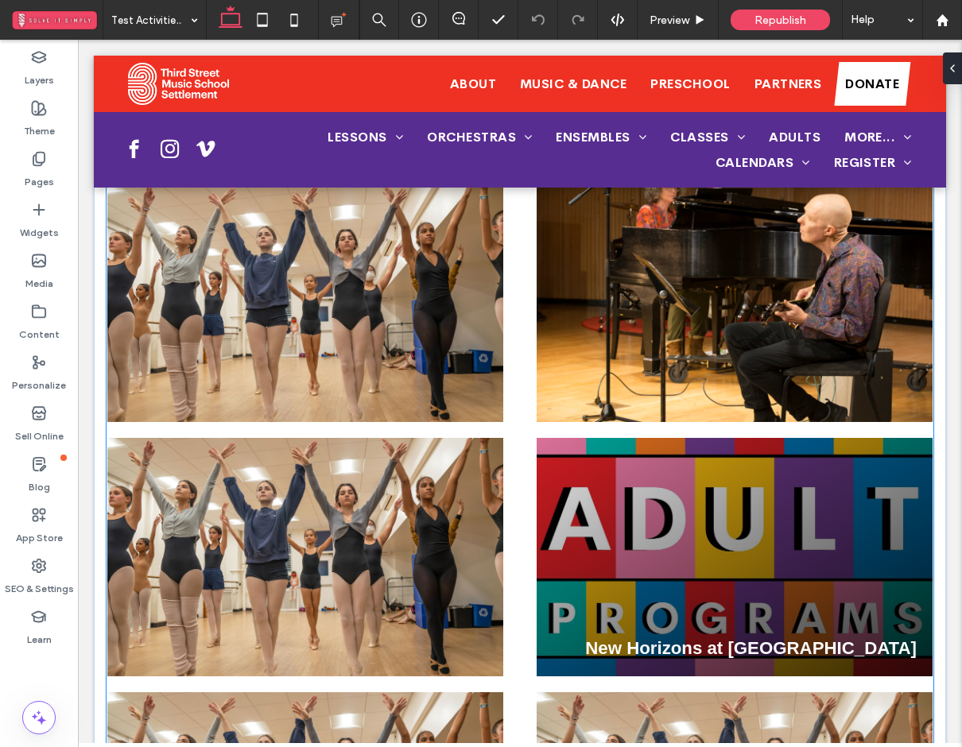
click at [585, 438] on div "New Horizons at Third Street" at bounding box center [735, 557] width 396 height 239
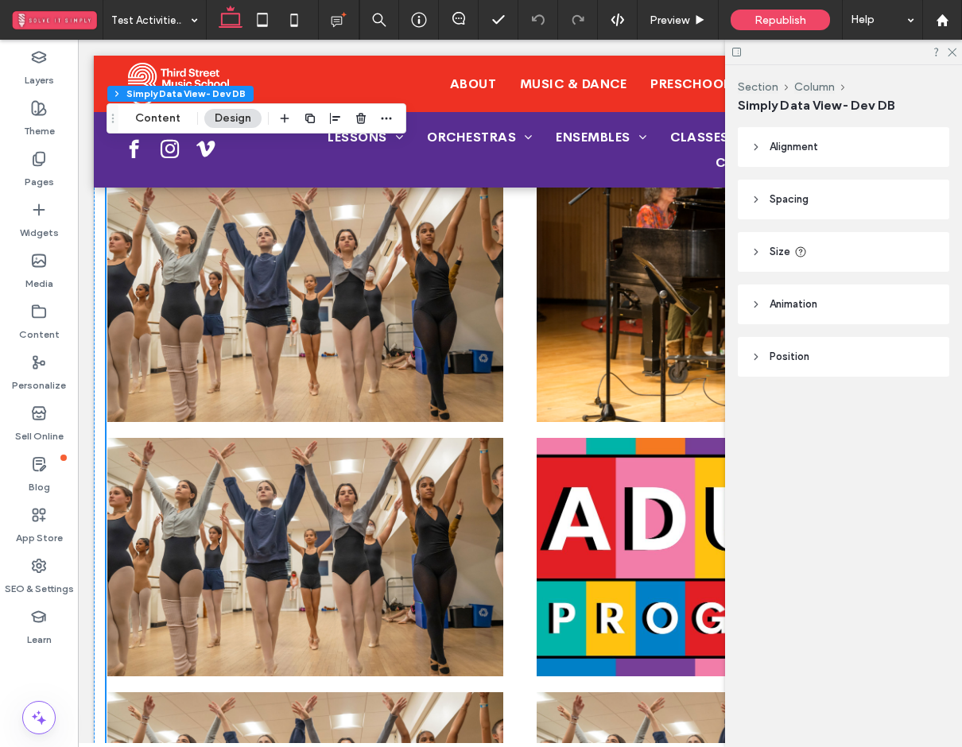
click at [955, 55] on icon at bounding box center [951, 51] width 10 height 10
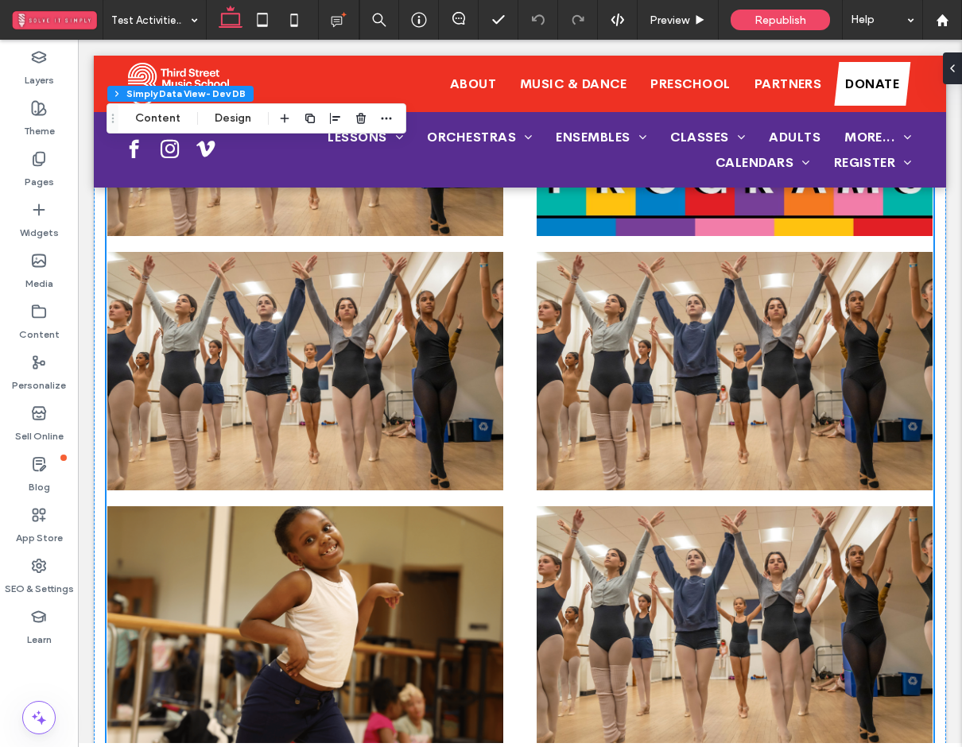
scroll to position [1537, 0]
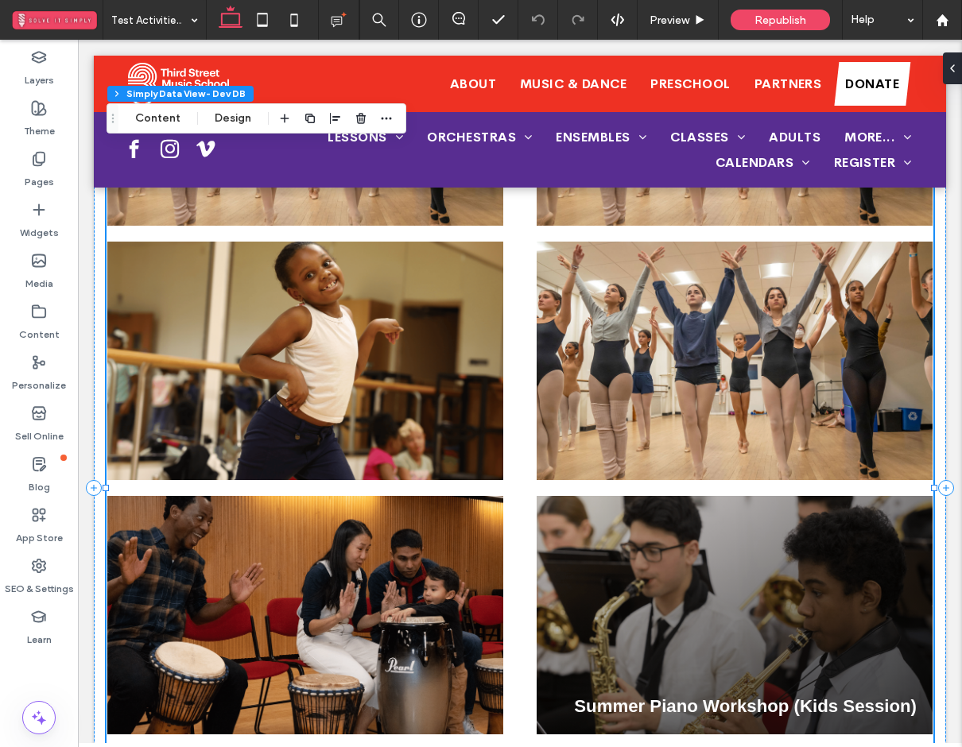
click at [637, 496] on div "Summer Piano Workshop (Kids Session)" at bounding box center [735, 615] width 396 height 239
click at [626, 496] on div "Summer Piano Workshop (Kids Session)" at bounding box center [735, 615] width 396 height 239
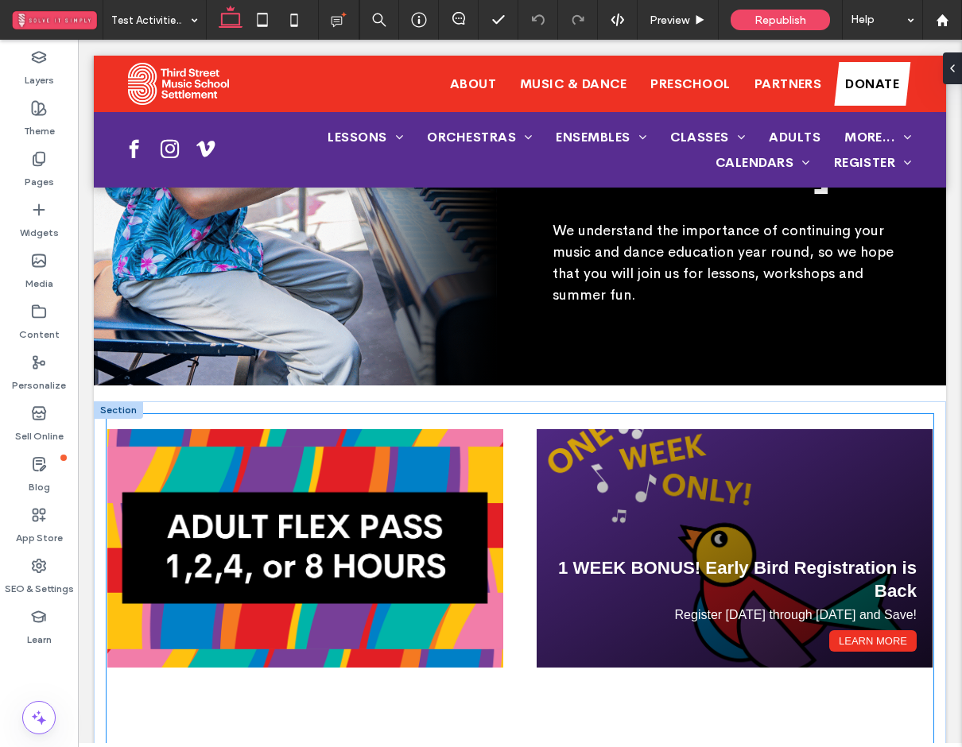
scroll to position [465, 0]
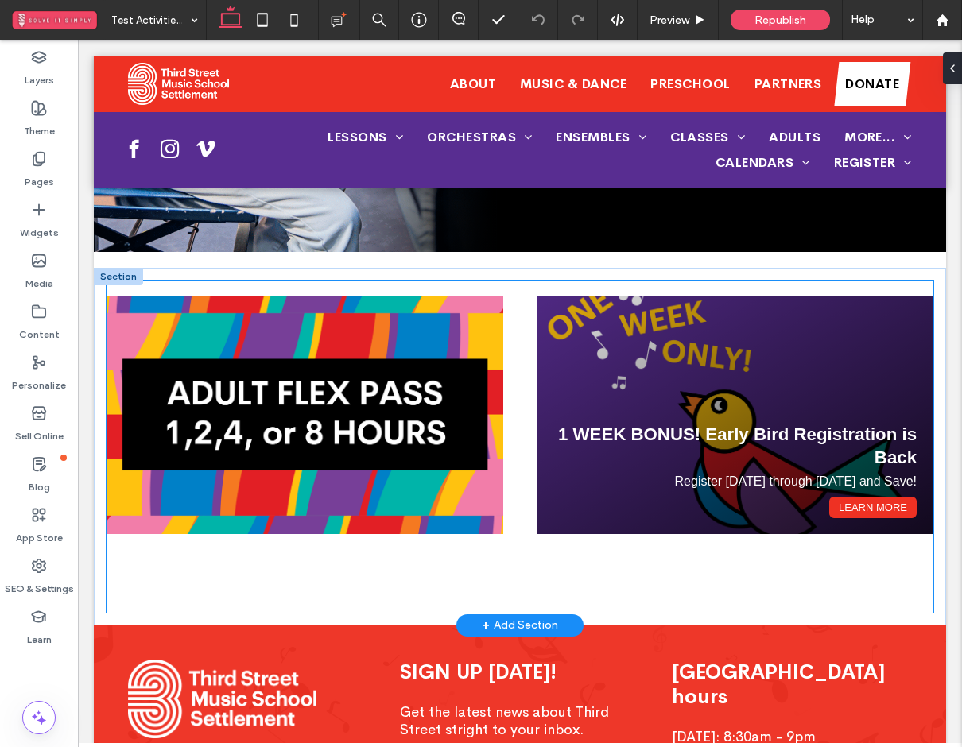
click at [595, 425] on span "1 WEEK BONUS! Early Bird Registration is Back" at bounding box center [737, 446] width 359 height 43
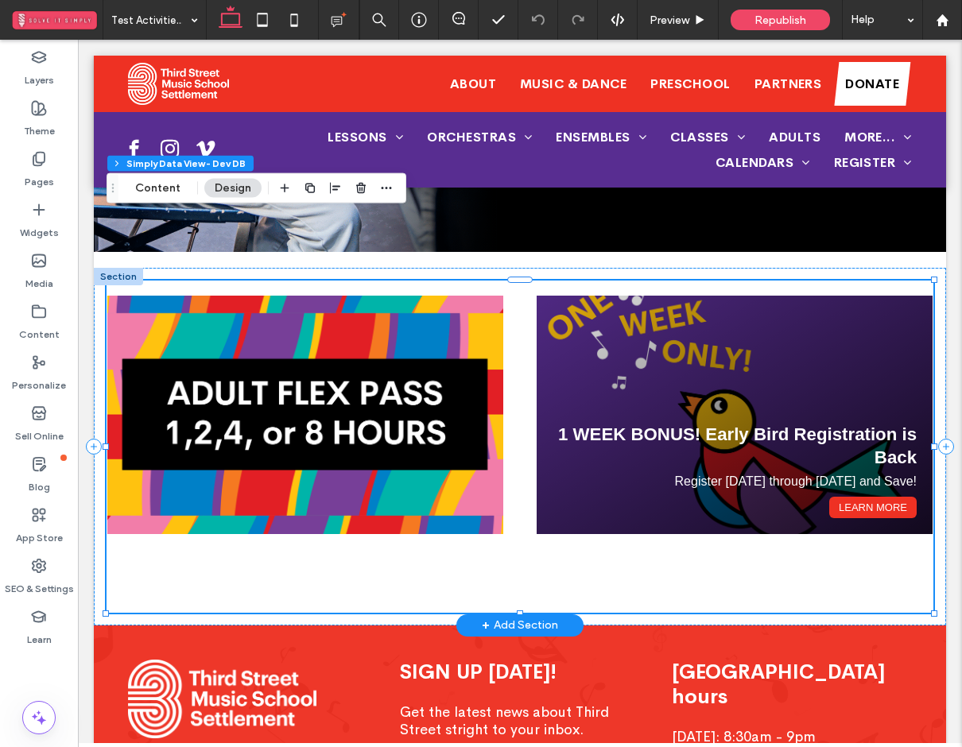
click at [595, 425] on span "1 WEEK BONUS! Early Bird Registration is Back" at bounding box center [737, 446] width 359 height 43
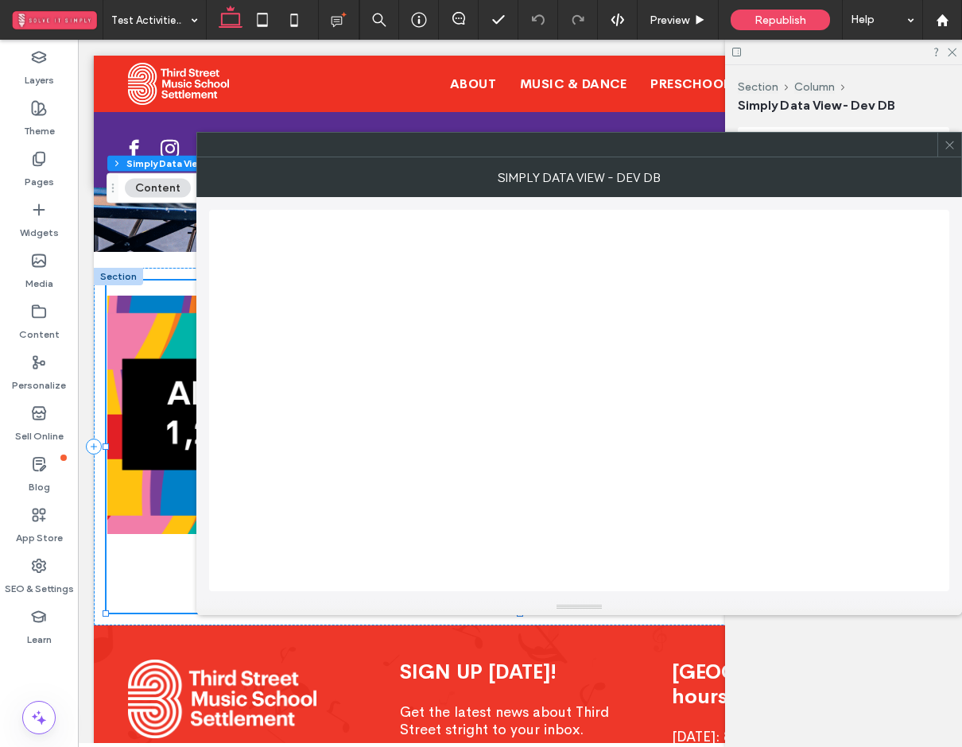
click at [950, 142] on icon at bounding box center [950, 145] width 12 height 12
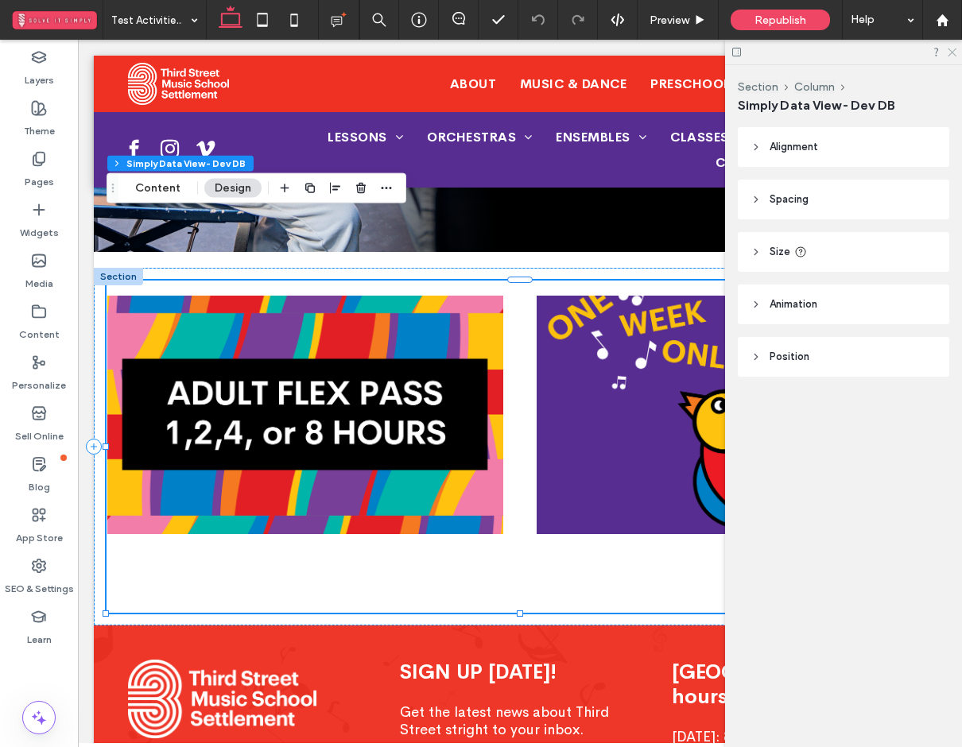
click at [950, 52] on icon at bounding box center [951, 51] width 10 height 10
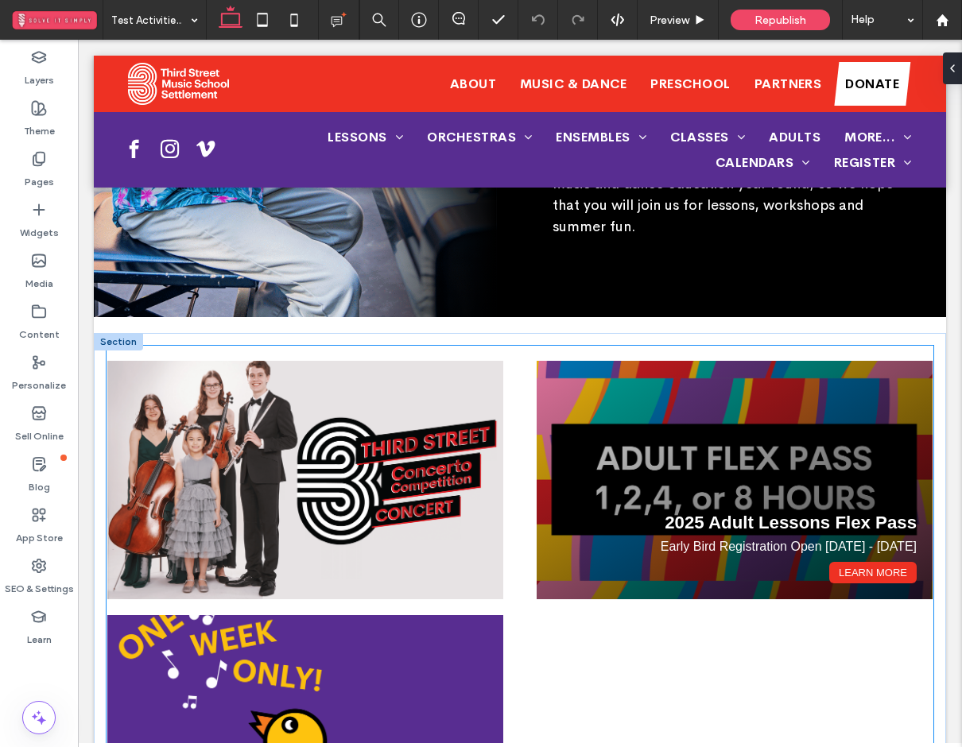
scroll to position [401, 0]
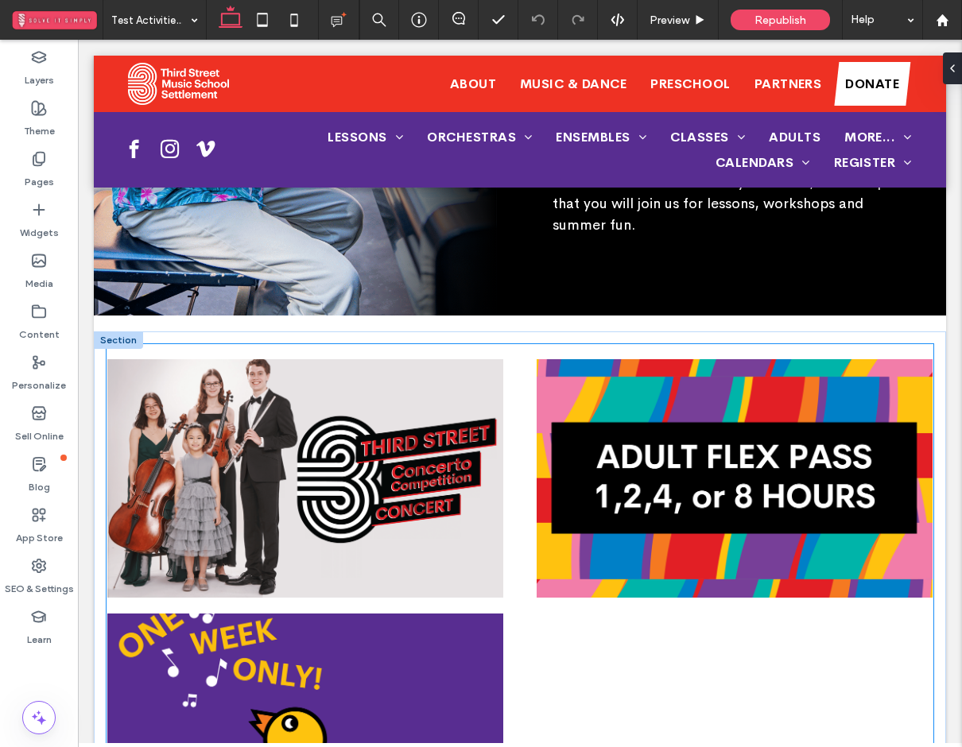
click at [514, 476] on ul "2025 Concerto Competition Concert Sunday, March 16, 3:30pm, Symphony Space Get …" at bounding box center [520, 606] width 827 height 494
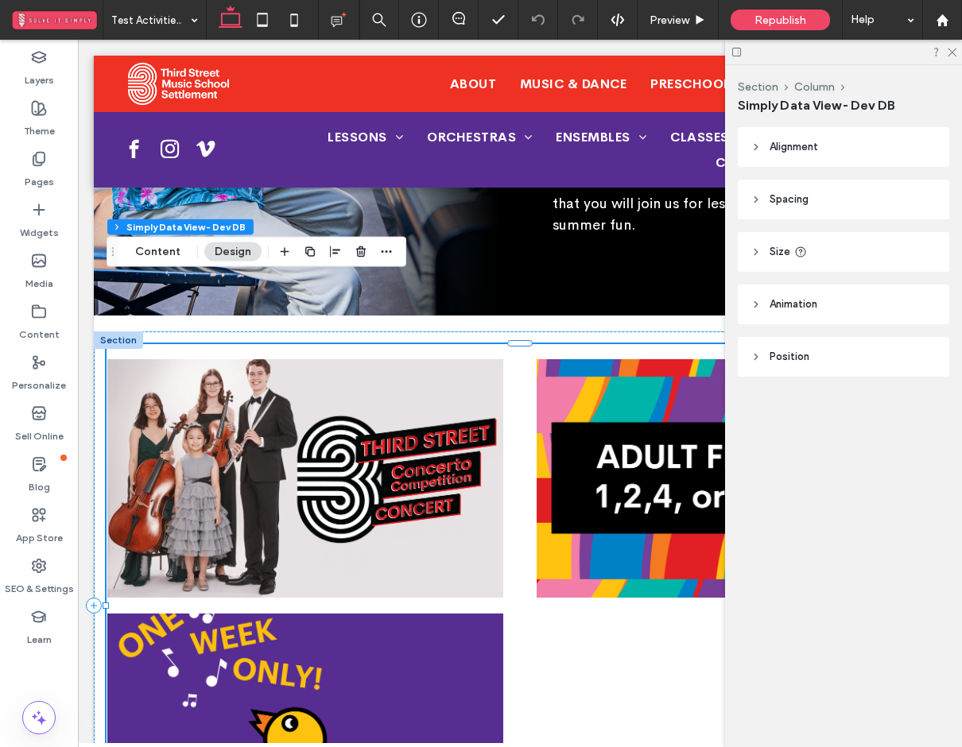
click at [514, 476] on ul "2025 Concerto Competition Concert Sunday, March 16, 3:30pm, Symphony Space Get …" at bounding box center [520, 606] width 827 height 494
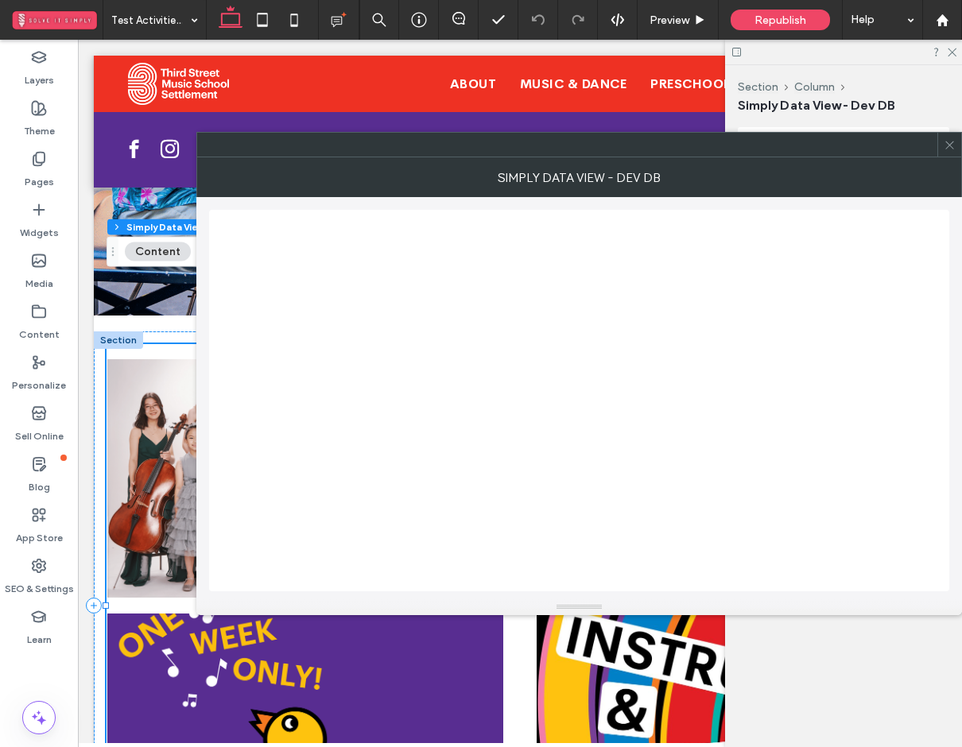
drag, startPoint x: 952, startPoint y: 151, endPoint x: 954, endPoint y: 108, distance: 43.0
click at [952, 150] on span at bounding box center [950, 145] width 12 height 24
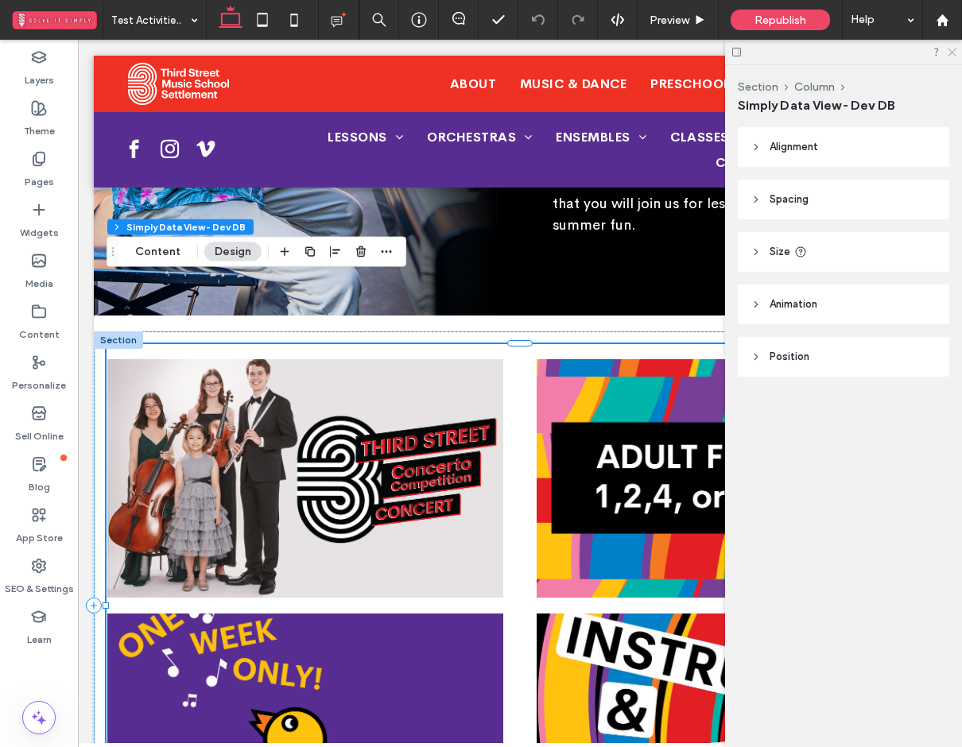
click at [952, 47] on icon at bounding box center [951, 51] width 10 height 10
